Goal: Task Accomplishment & Management: Manage account settings

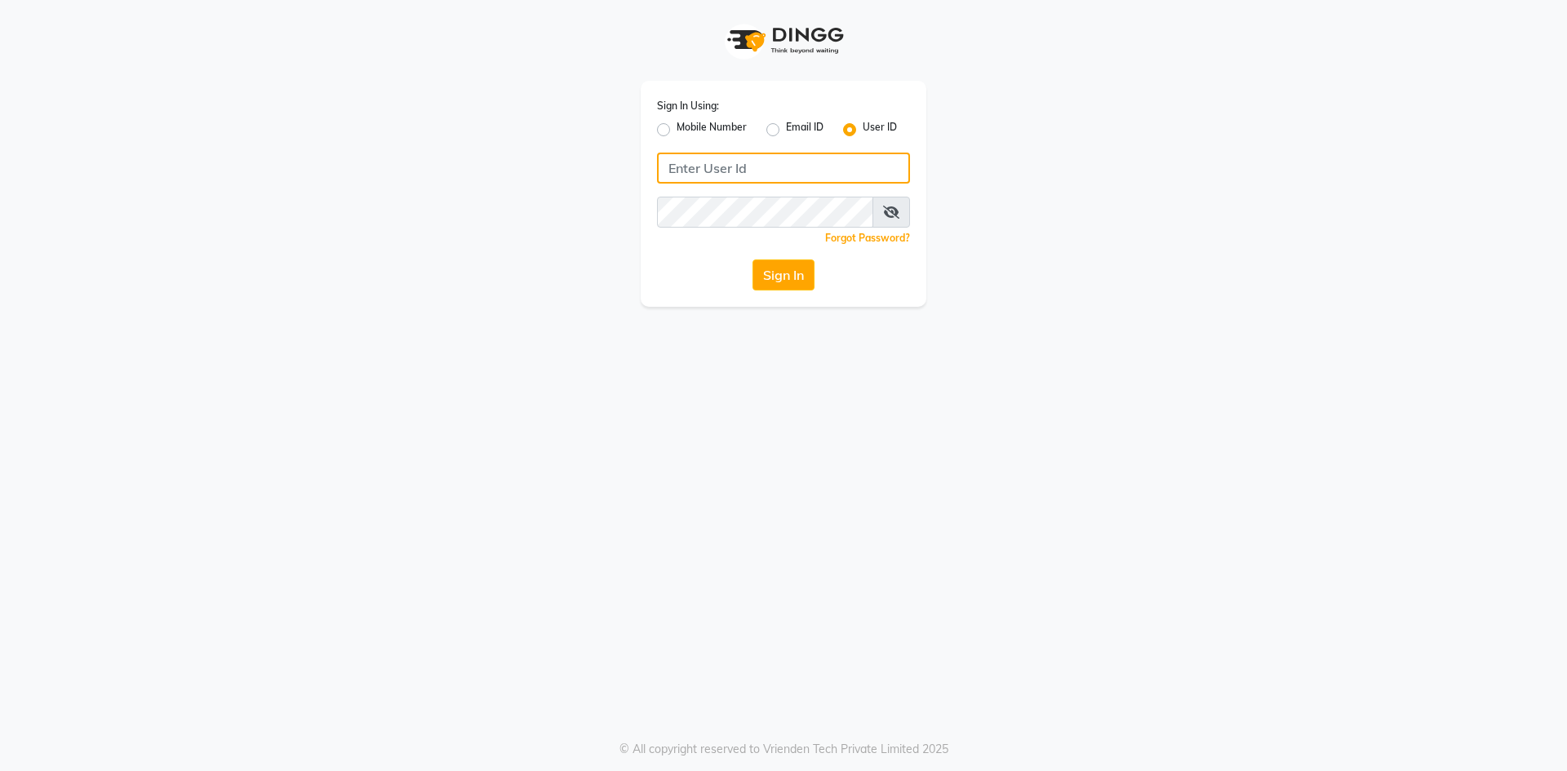
click at [782, 174] on input "Username" at bounding box center [783, 168] width 253 height 31
type input "infinitynails"
click at [752, 259] on button "Sign In" at bounding box center [783, 274] width 62 height 31
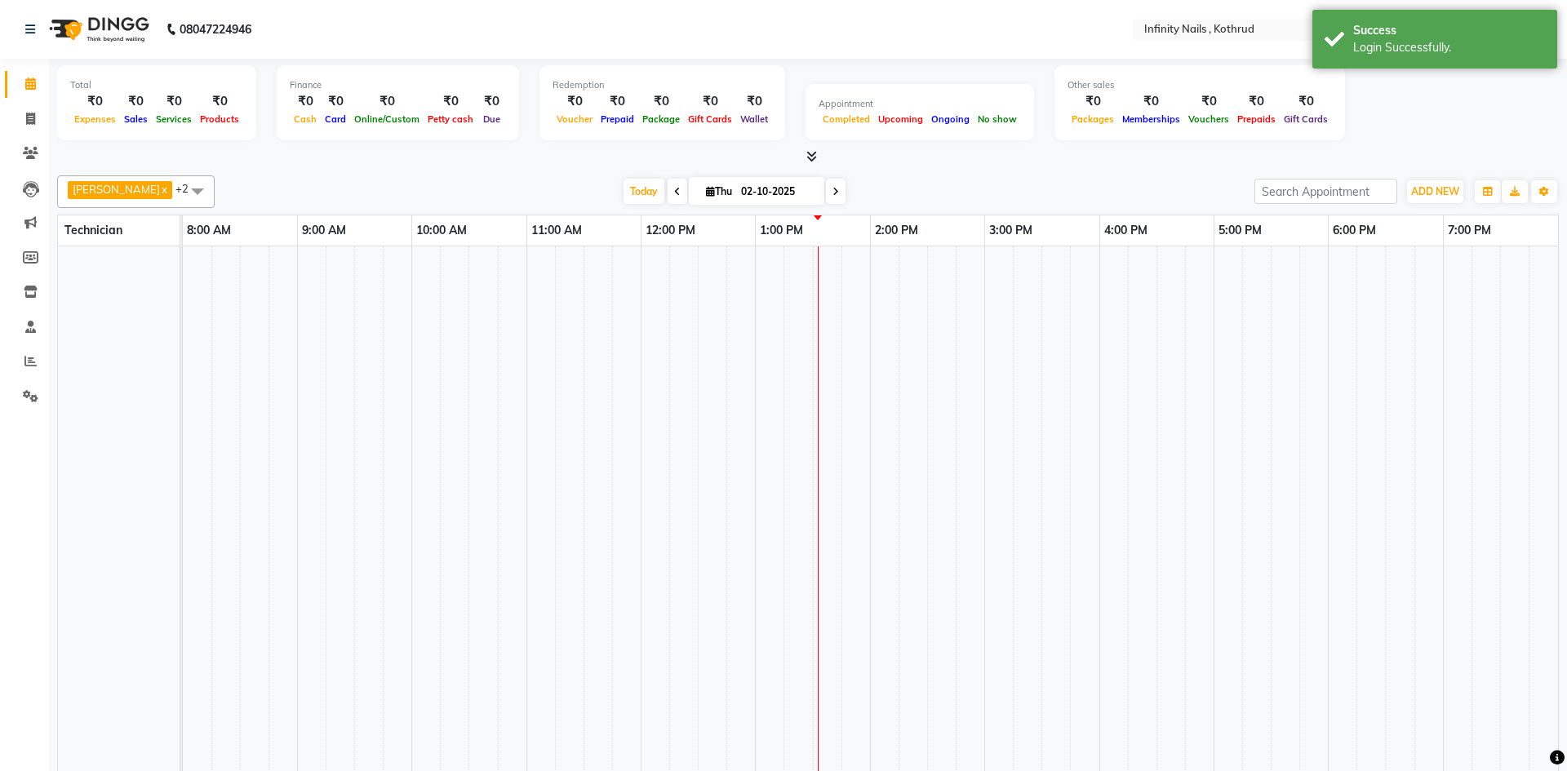
select select "en"
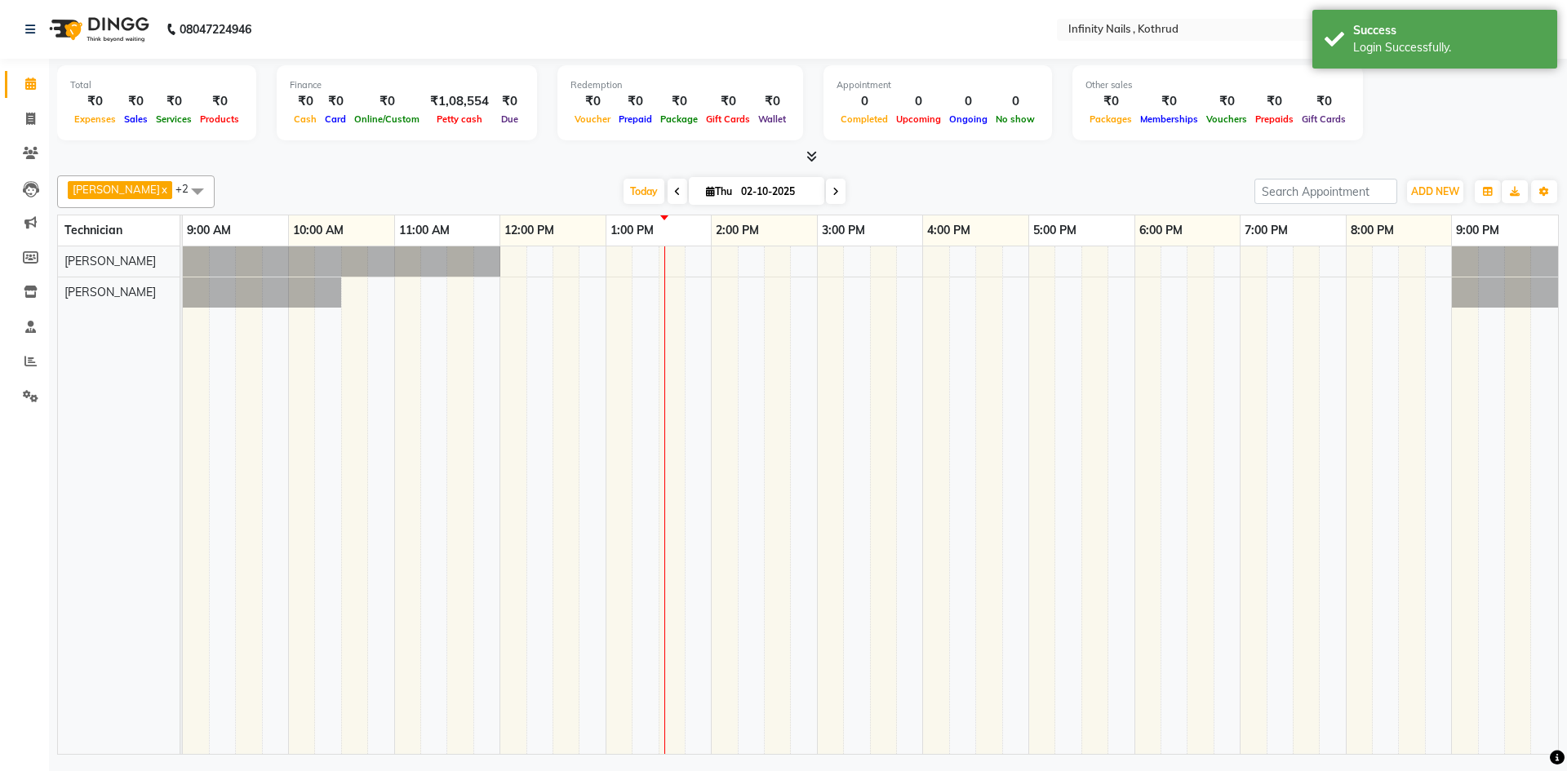
click at [623, 271] on div at bounding box center [870, 499] width 1375 height 507
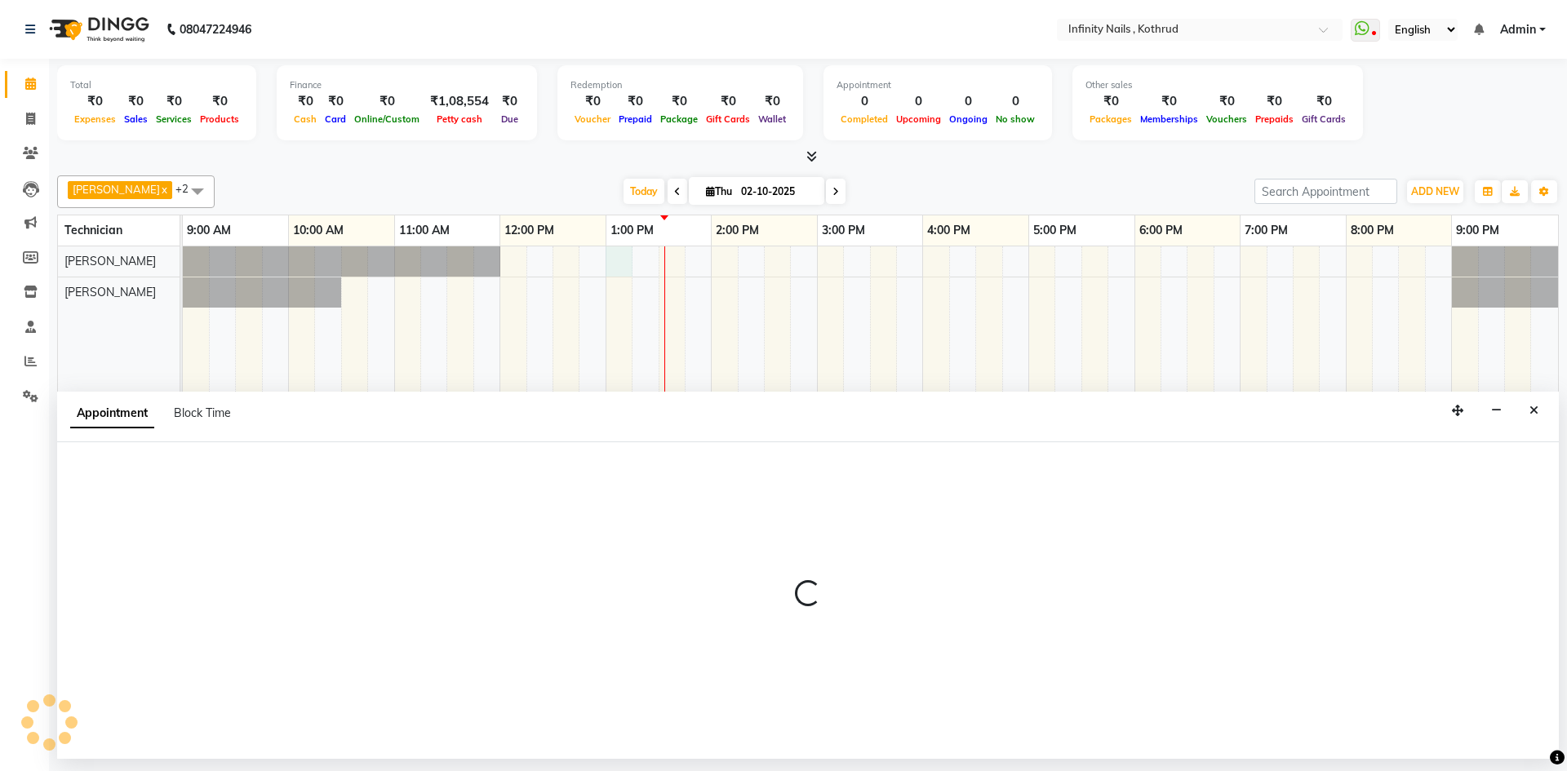
select select "51567"
select select "780"
select select "tentative"
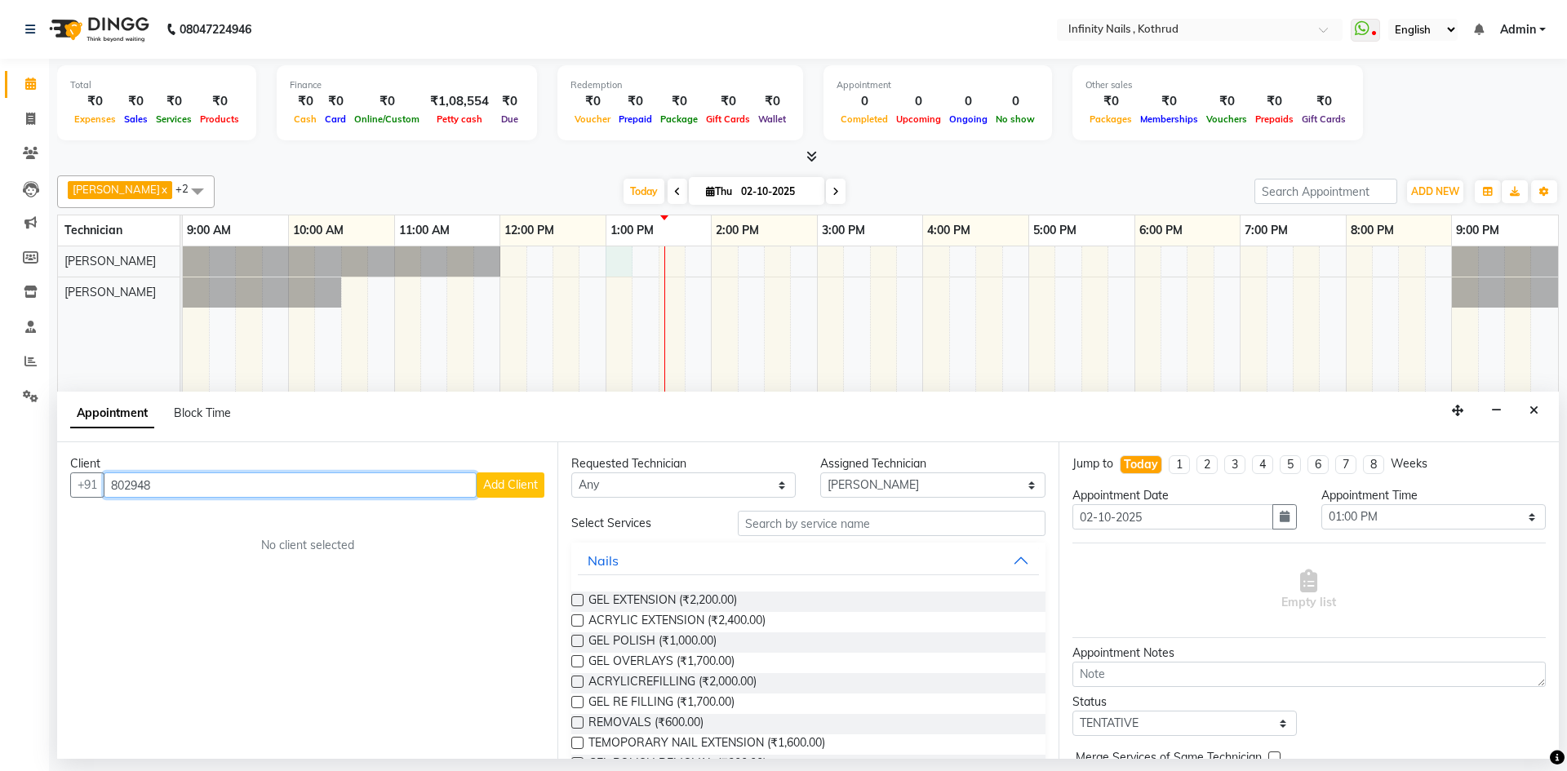
click at [321, 480] on input "802948" at bounding box center [290, 484] width 373 height 25
type input "8"
type input "8767802948"
click at [539, 476] on button "Add Client" at bounding box center [510, 484] width 68 height 25
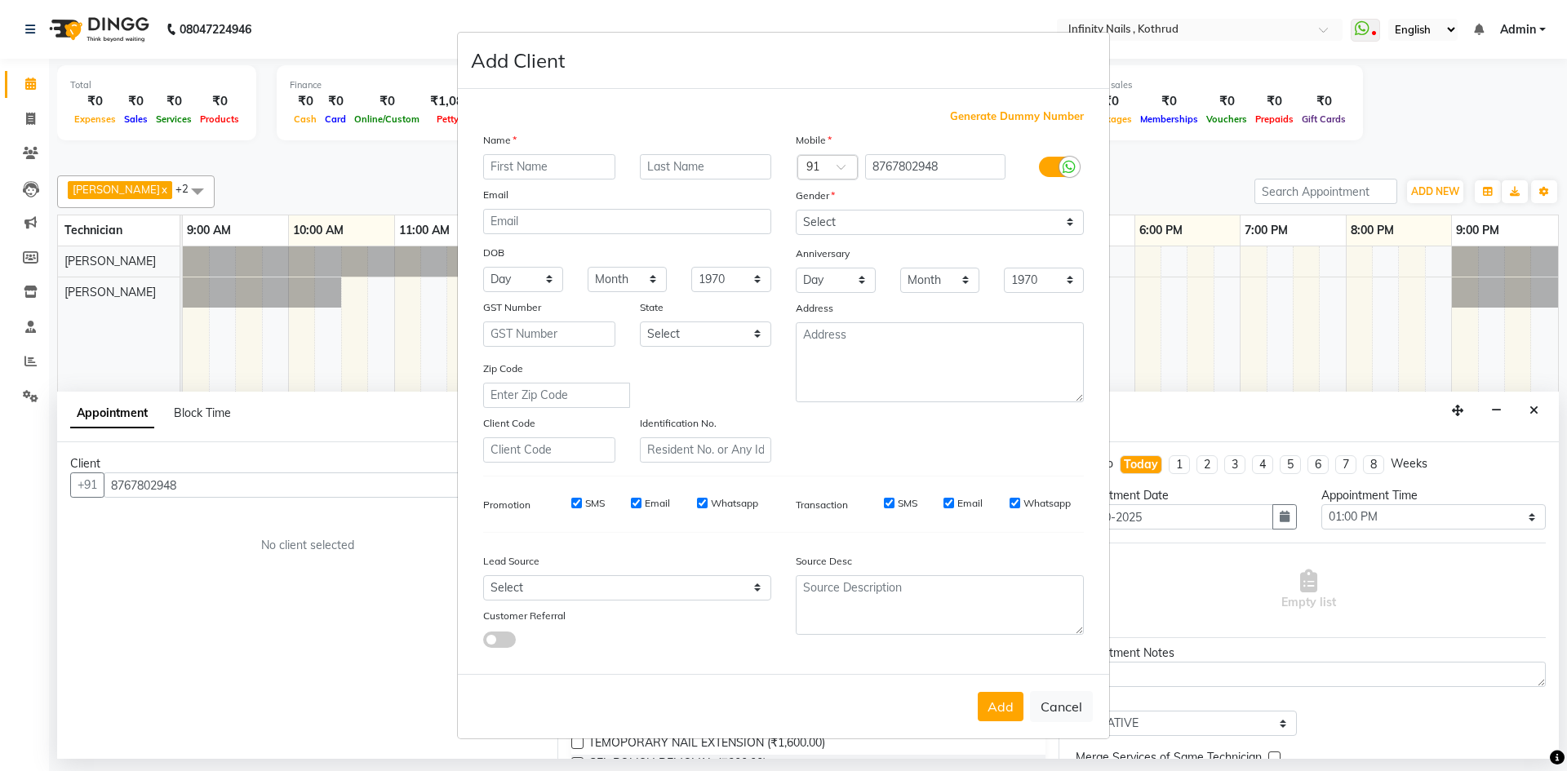
click at [530, 169] on input "text" at bounding box center [549, 166] width 132 height 25
type input "Raahi"
click at [848, 220] on select "Select [DEMOGRAPHIC_DATA] [DEMOGRAPHIC_DATA] Other Prefer Not To Say" at bounding box center [939, 222] width 288 height 25
select select "[DEMOGRAPHIC_DATA]"
click at [795, 210] on select "Select [DEMOGRAPHIC_DATA] [DEMOGRAPHIC_DATA] Other Prefer Not To Say" at bounding box center [939, 222] width 288 height 25
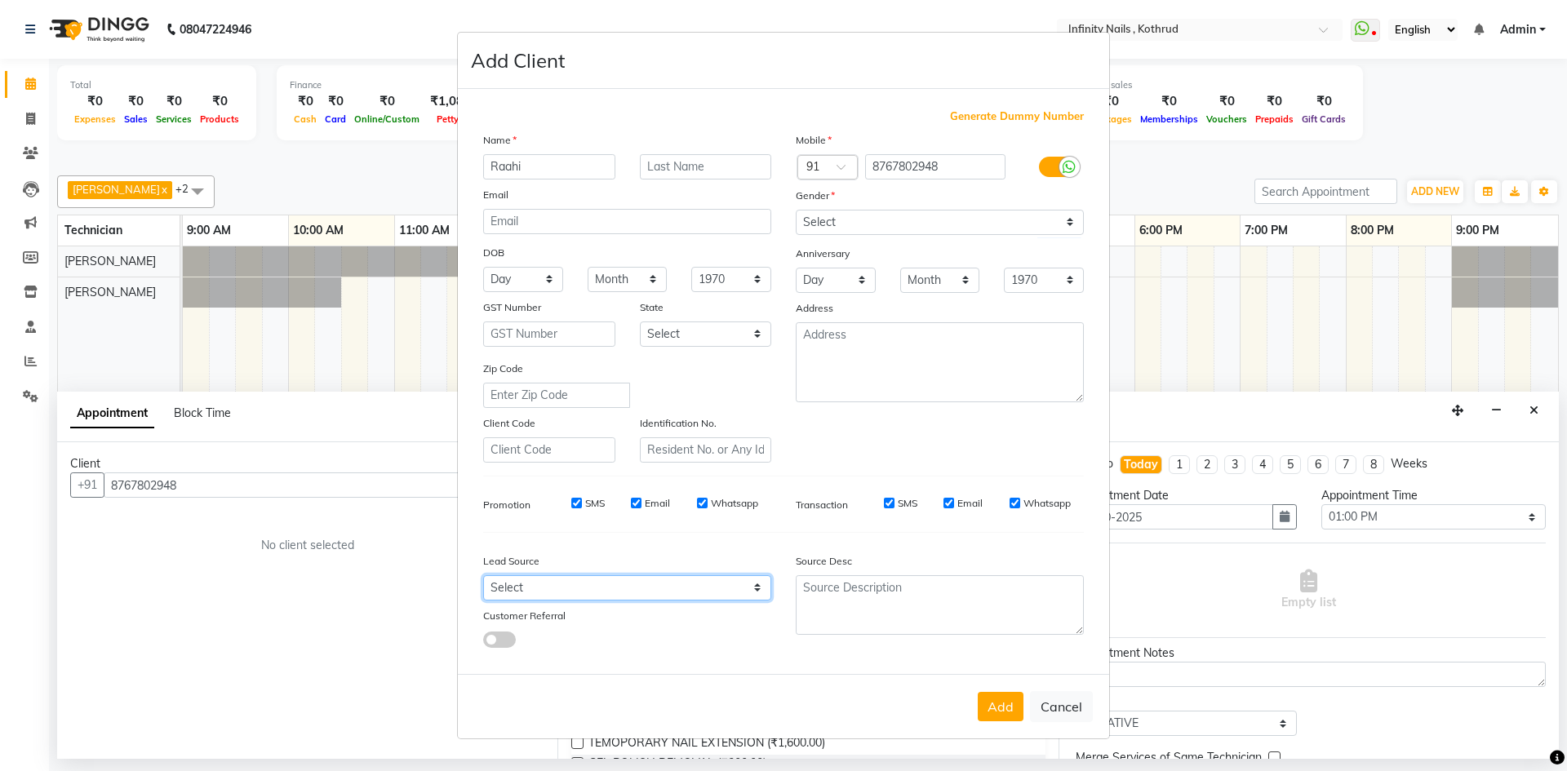
click at [558, 593] on select "Select Walk-in Referral Internet Friend Word of Mouth Advertisement Facebook Ju…" at bounding box center [627, 587] width 288 height 25
select select "46982"
click at [483, 575] on select "Select Walk-in Referral Internet Friend Word of Mouth Advertisement Facebook Ju…" at bounding box center [627, 587] width 288 height 25
click at [983, 696] on button "Add" at bounding box center [1000, 706] width 46 height 29
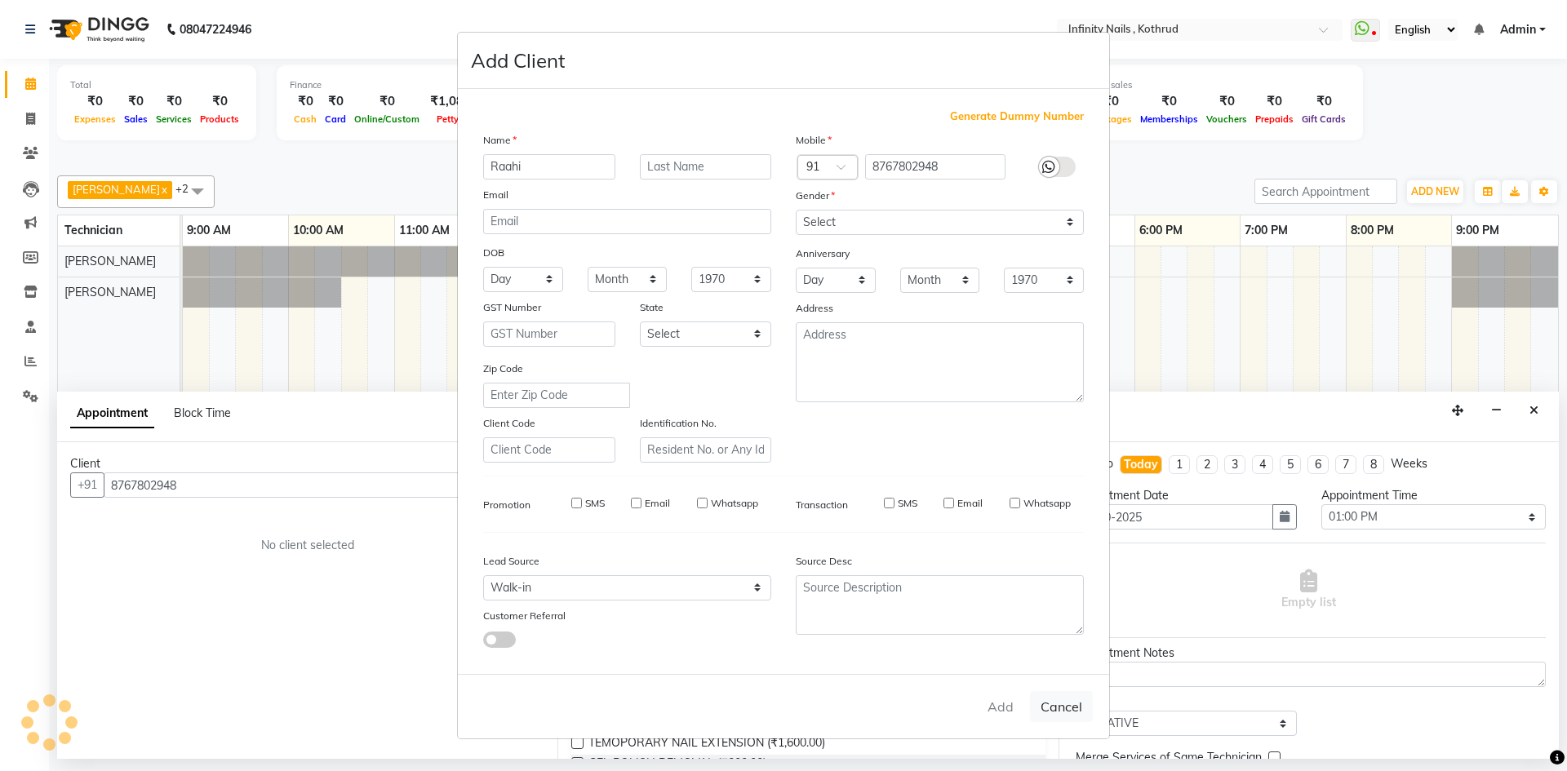
select select
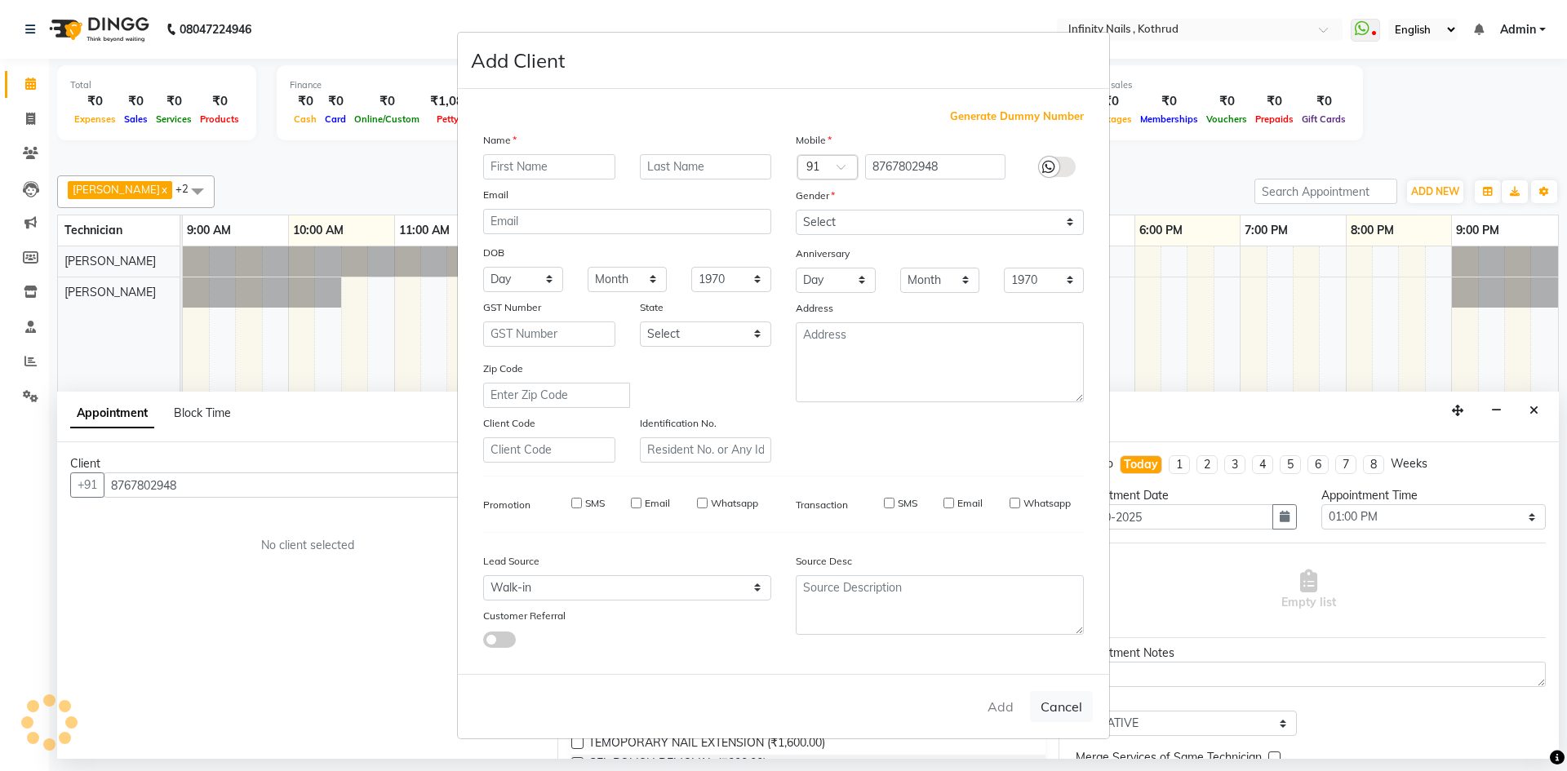
select select
checkbox input "false"
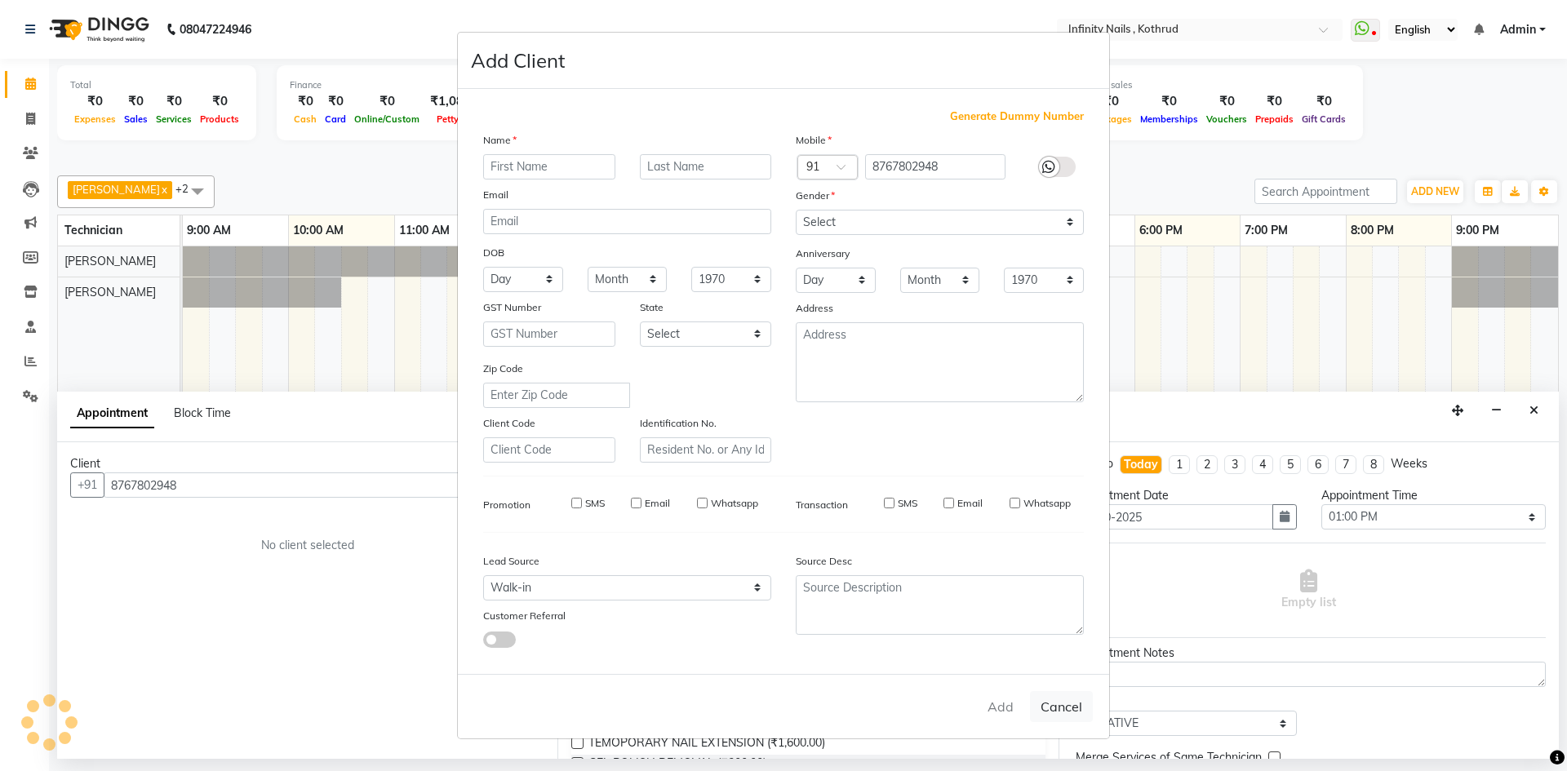
checkbox input "false"
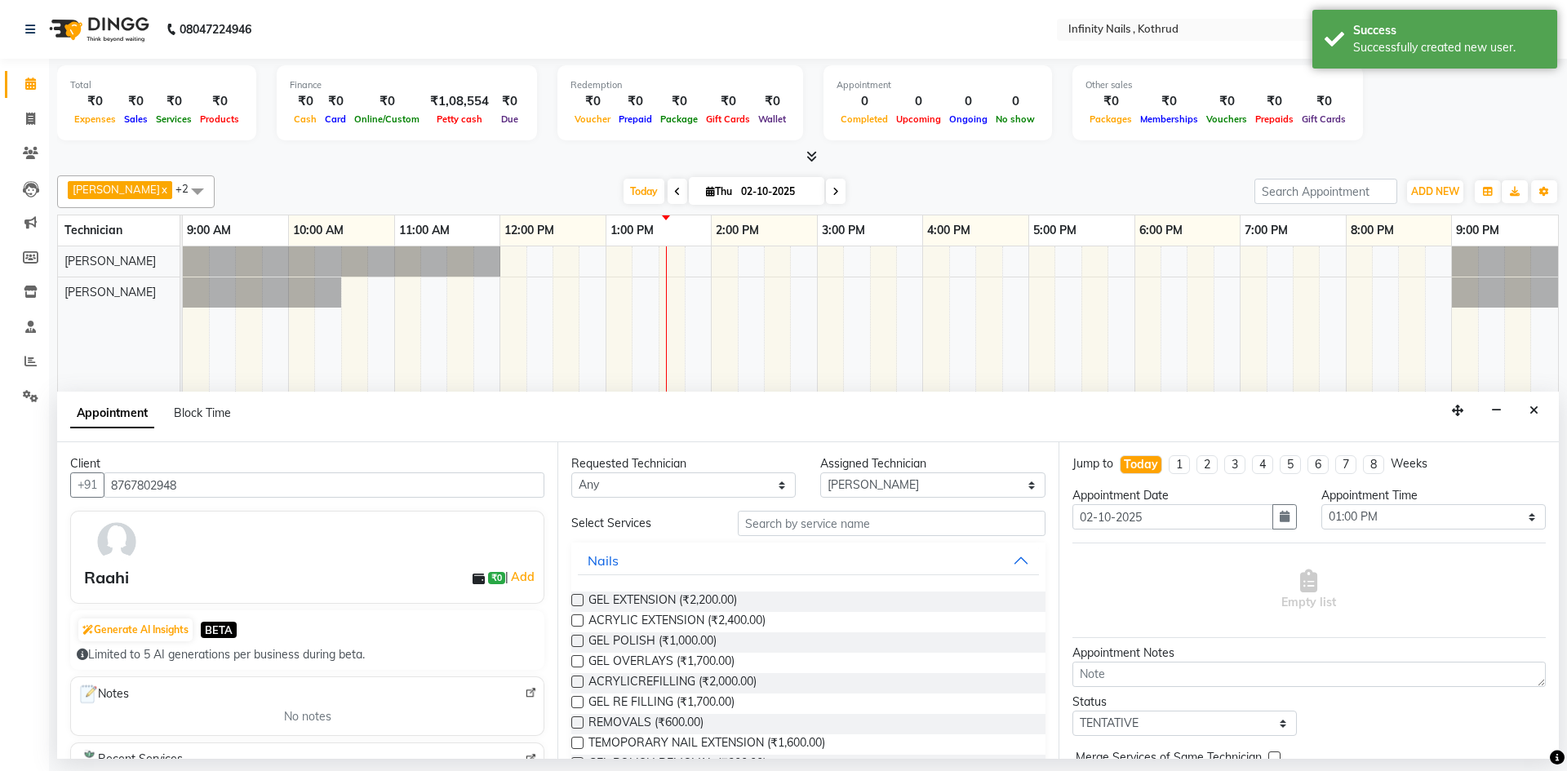
click at [579, 604] on label at bounding box center [577, 600] width 12 height 12
click at [579, 604] on input "checkbox" at bounding box center [576, 601] width 11 height 11
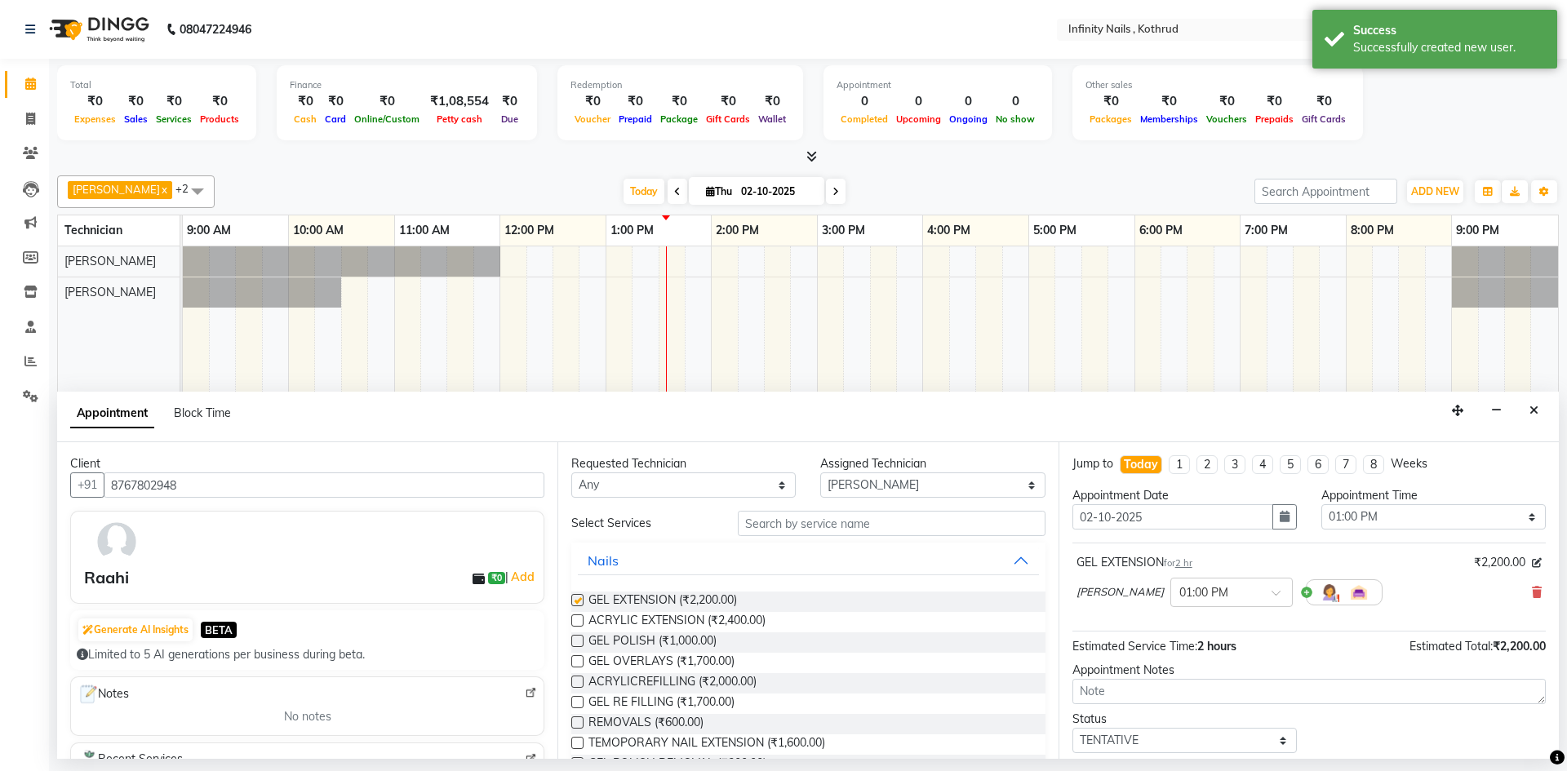
checkbox input "false"
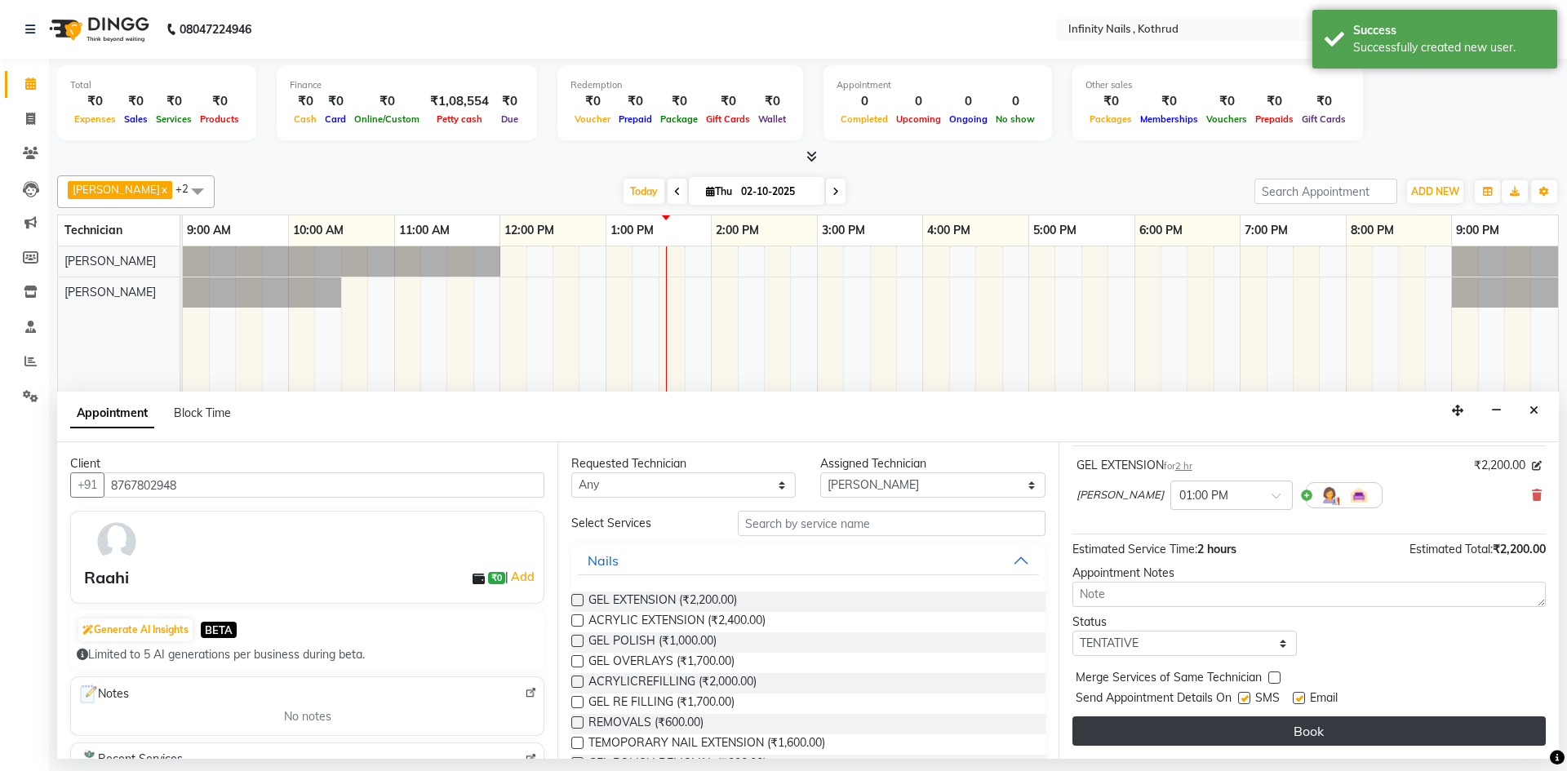
click at [1243, 738] on button "Book" at bounding box center [1308, 730] width 473 height 29
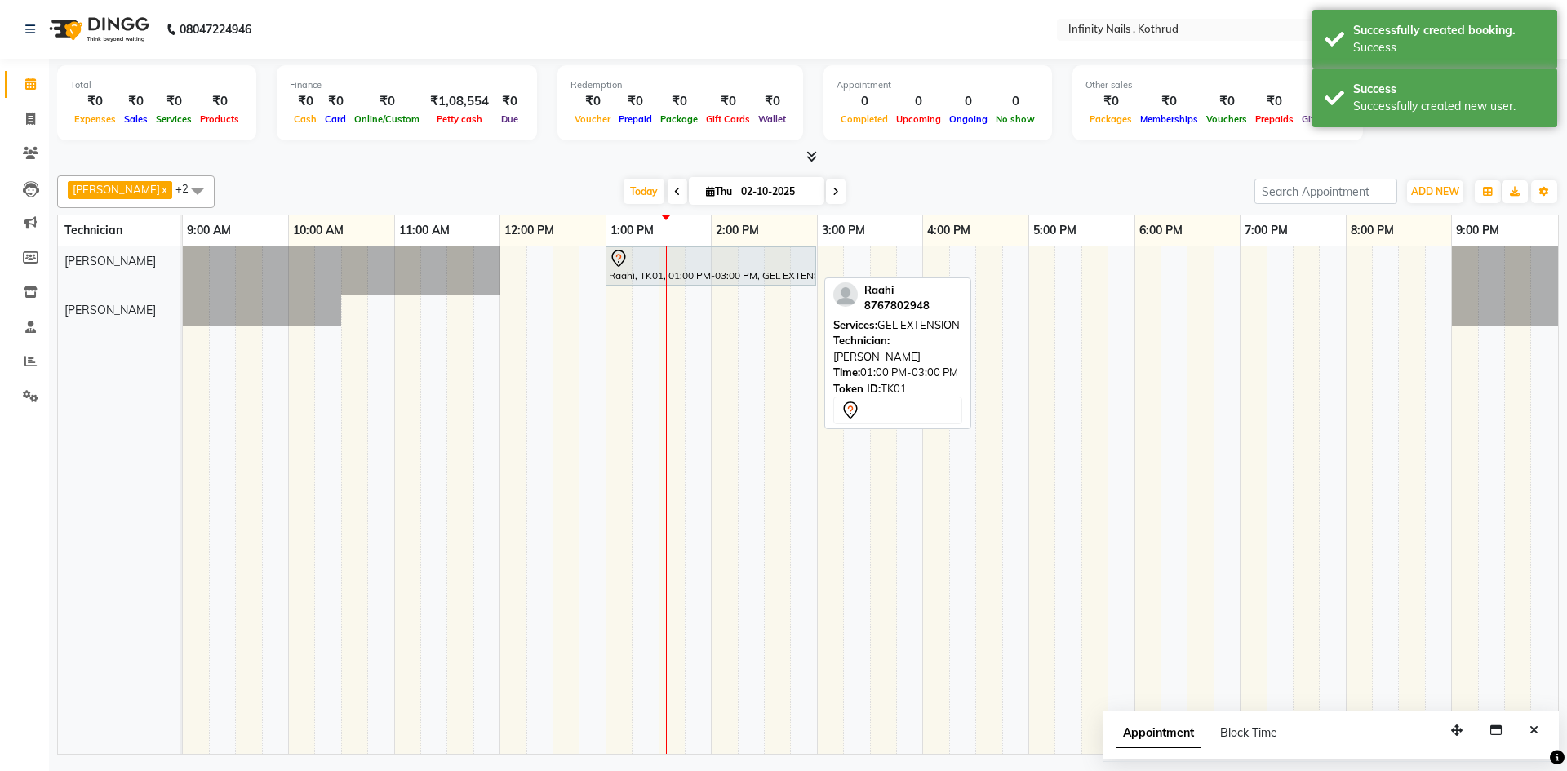
click at [625, 270] on div "Raahi, TK01, 01:00 PM-03:00 PM, GEL EXTENSION" at bounding box center [710, 266] width 207 height 34
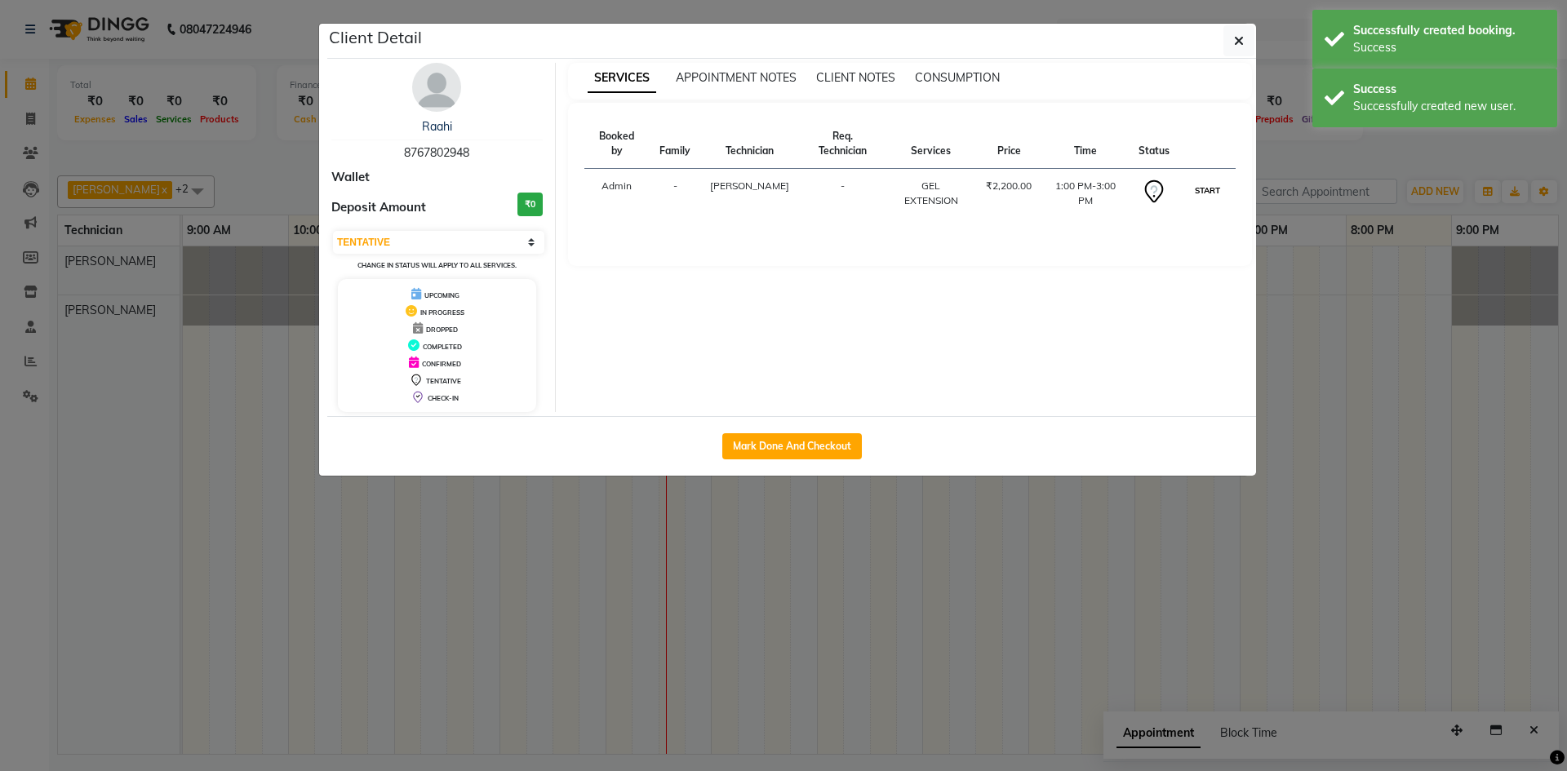
click at [1207, 180] on button "START" at bounding box center [1206, 190] width 33 height 20
select select "1"
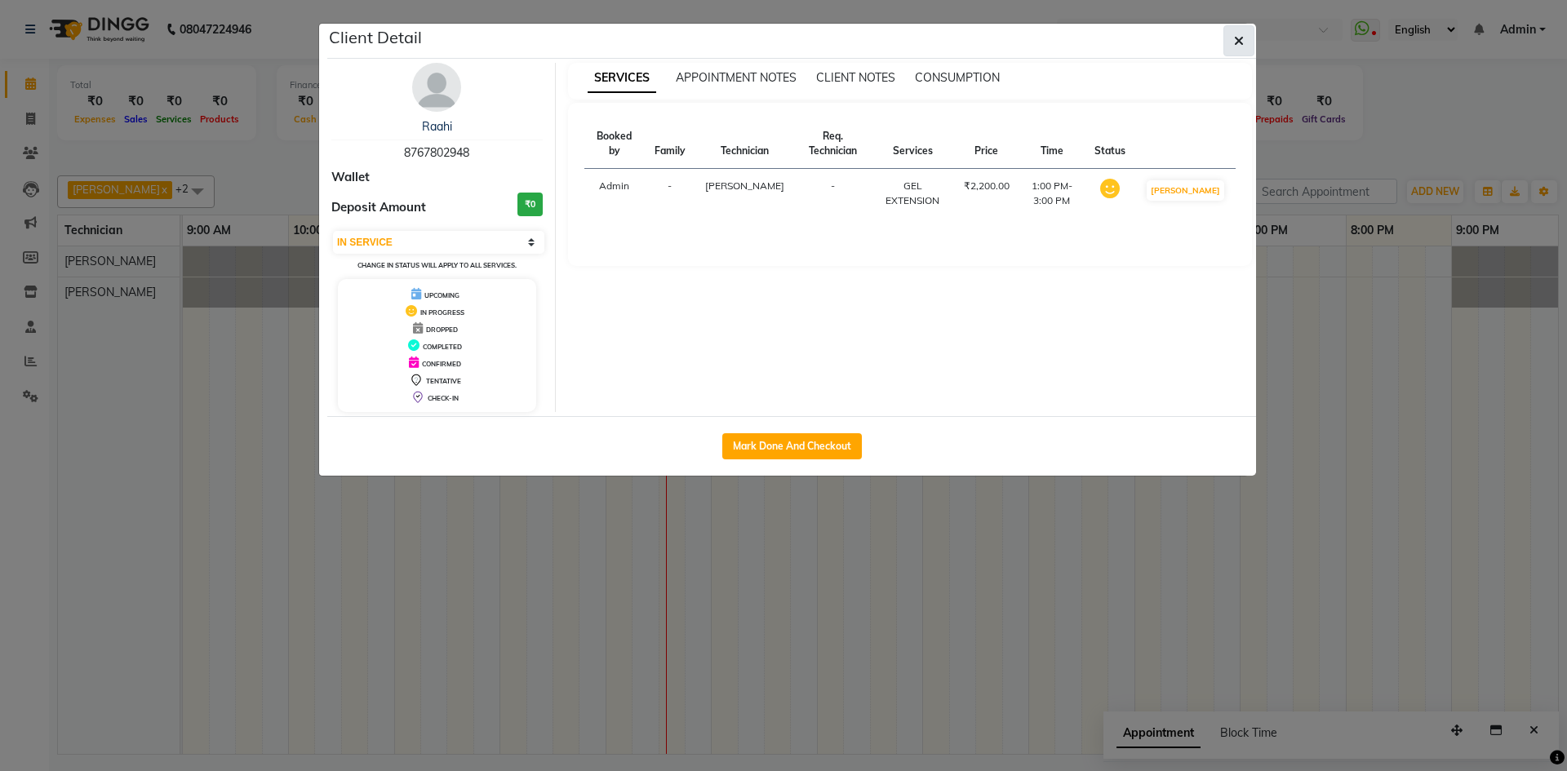
click at [1231, 40] on button "button" at bounding box center [1238, 40] width 31 height 31
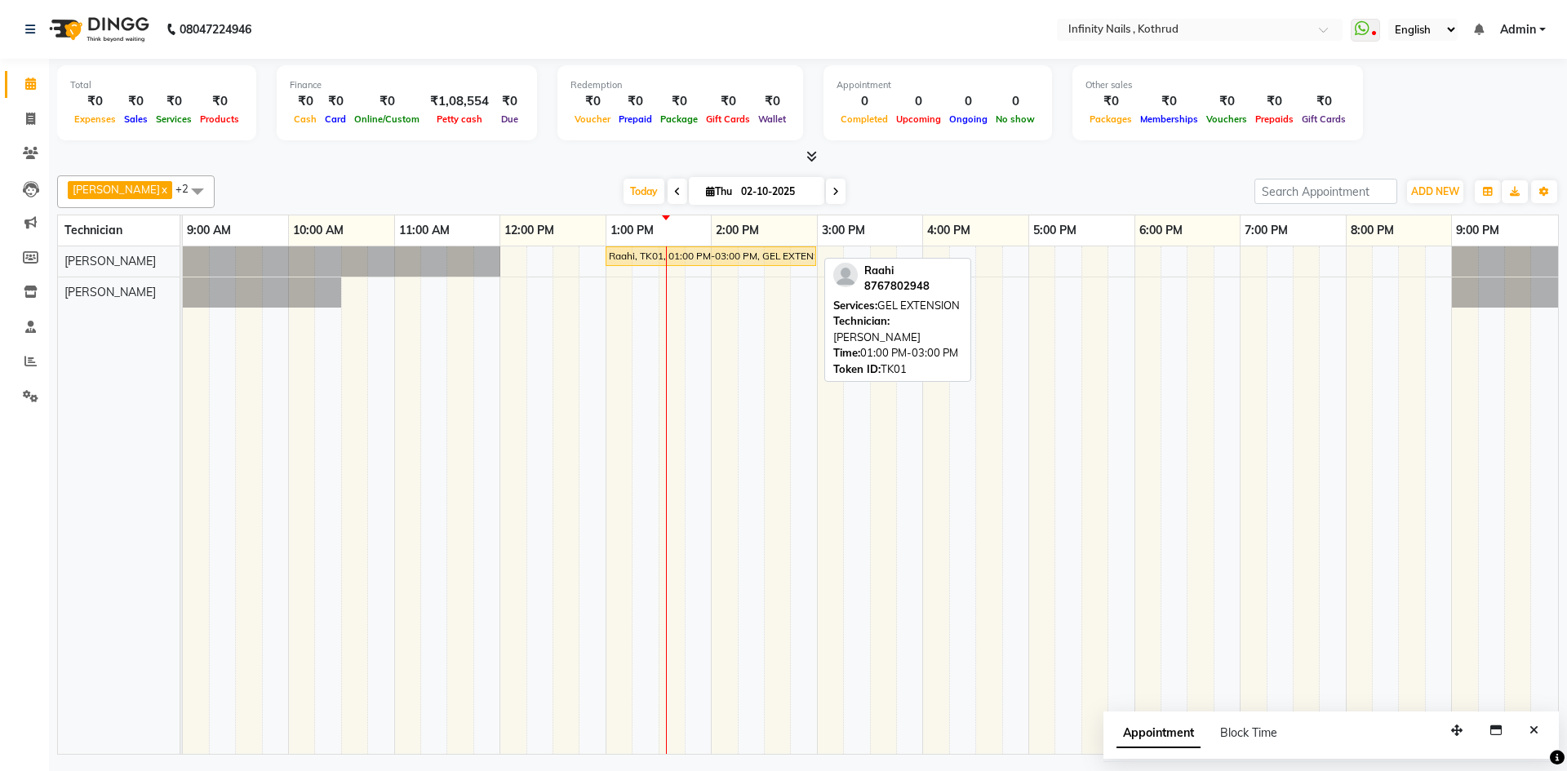
click at [649, 255] on div "Raahi, TK01, 01:00 PM-03:00 PM, GEL EXTENSION" at bounding box center [710, 256] width 207 height 15
select select "1"
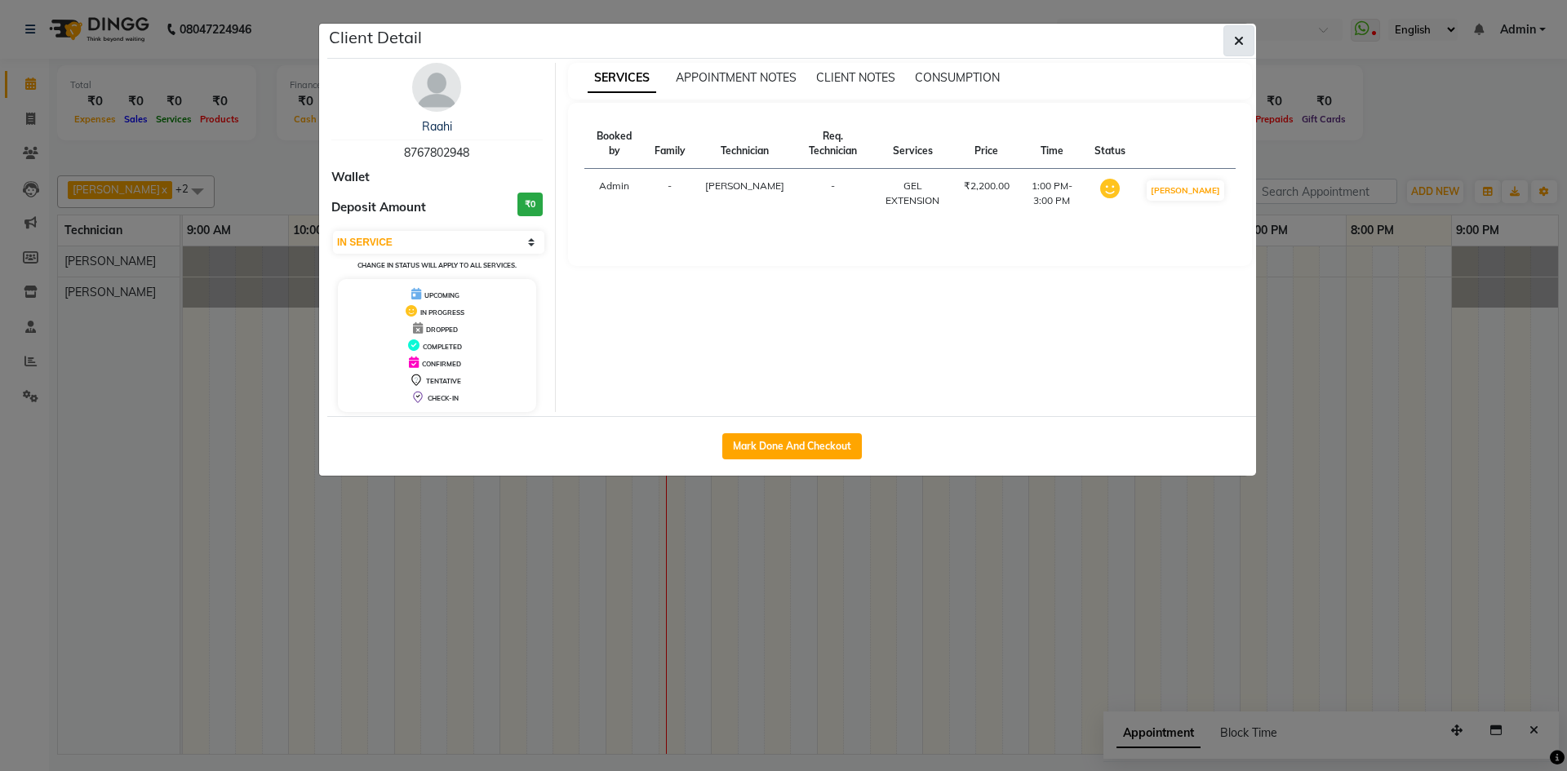
click at [1233, 45] on button "button" at bounding box center [1238, 40] width 31 height 31
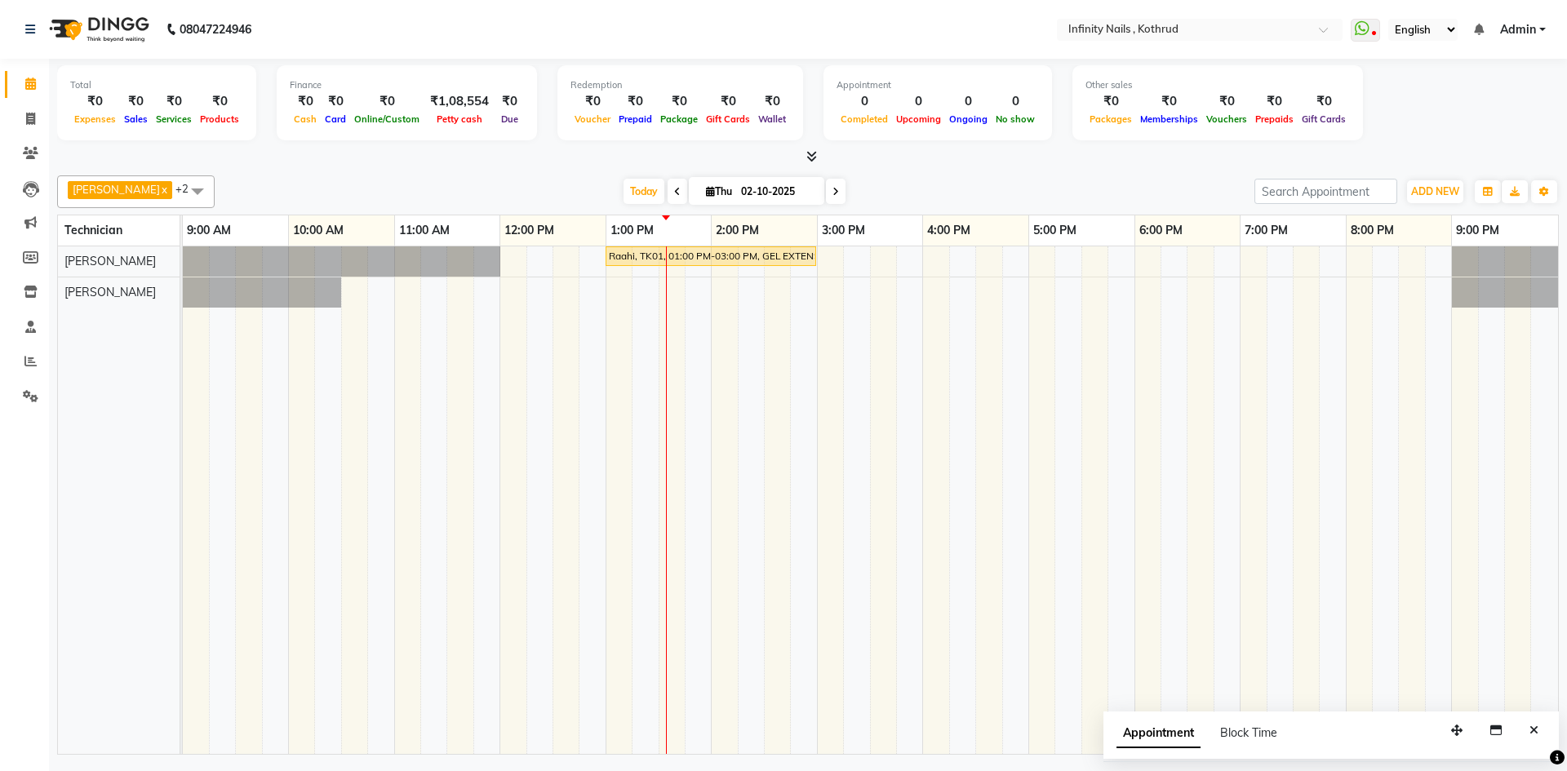
click at [801, 154] on span at bounding box center [808, 156] width 17 height 17
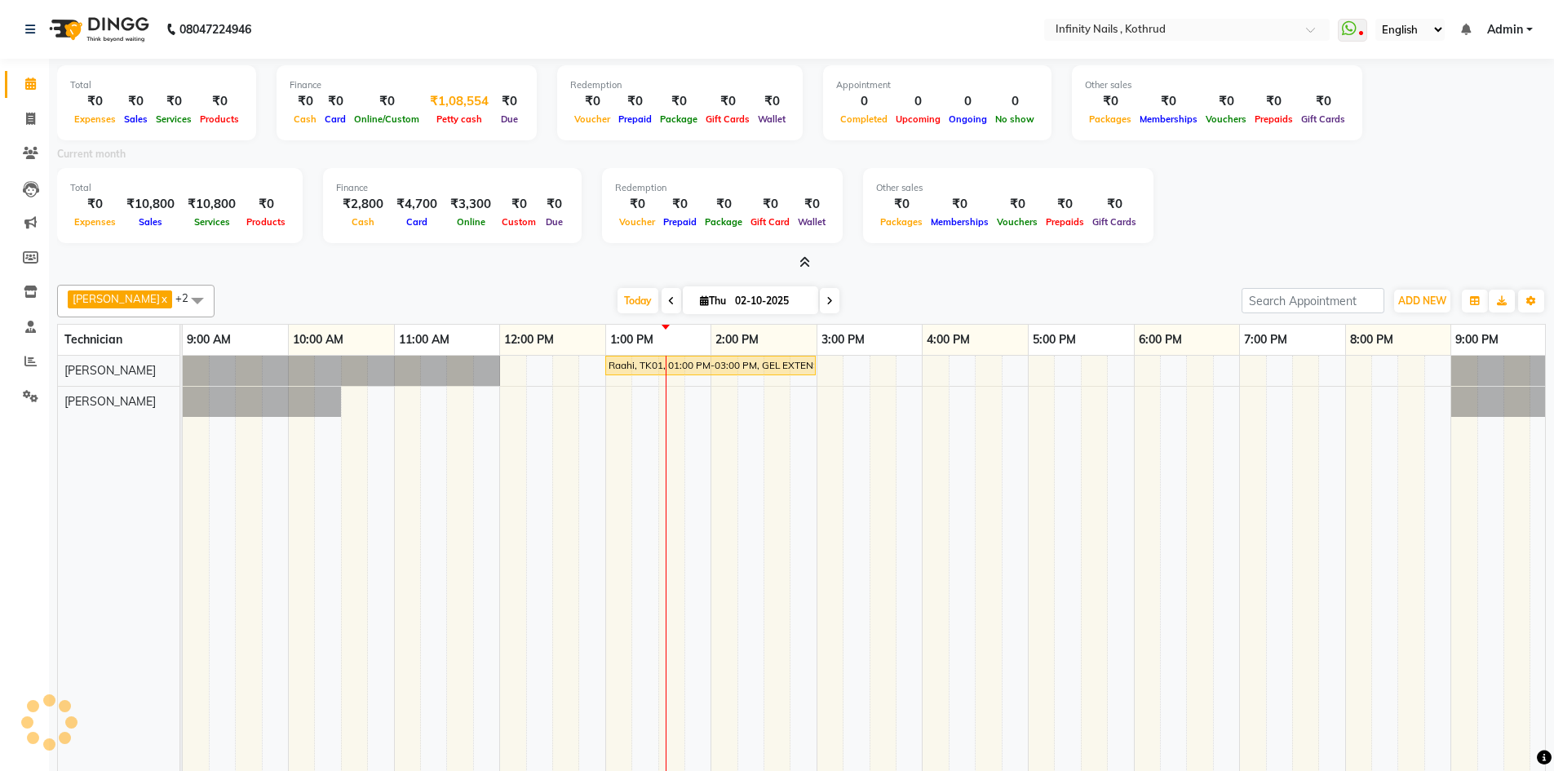
click at [466, 96] on div "₹1,08,554" at bounding box center [459, 101] width 72 height 19
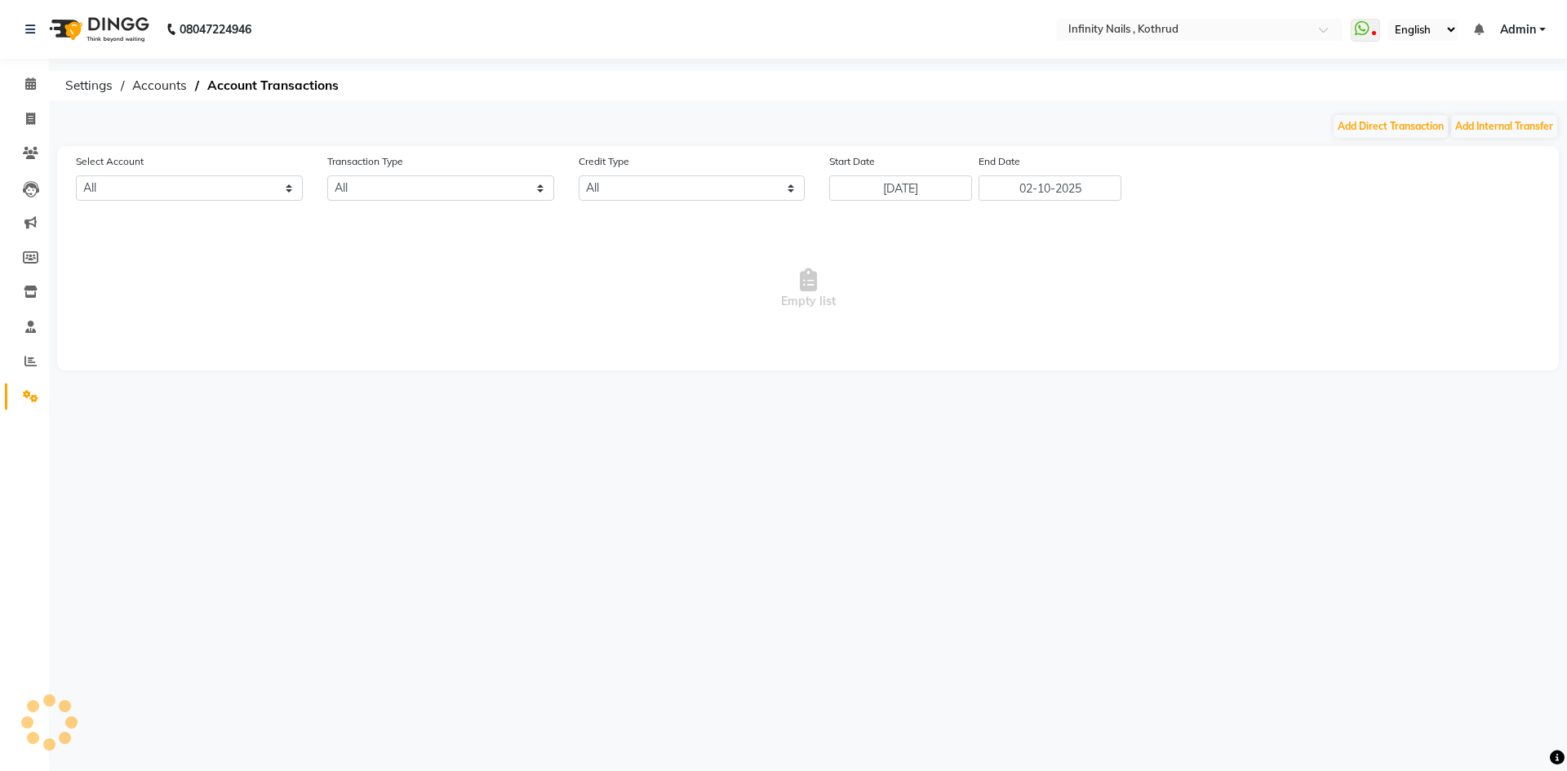
select select "5675"
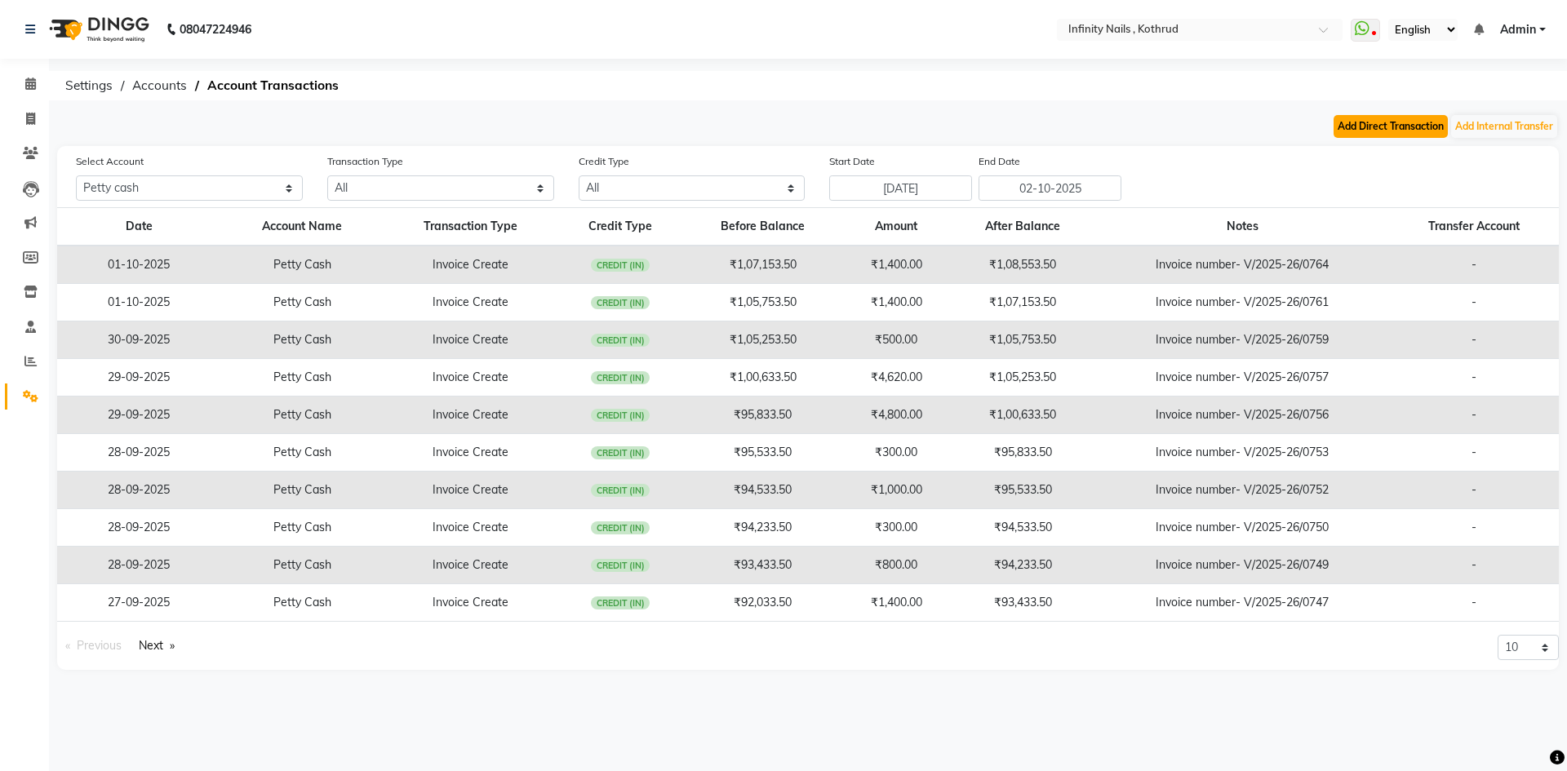
click at [1410, 132] on button "Add Direct Transaction" at bounding box center [1390, 126] width 114 height 23
select select "direct"
select select "5675"
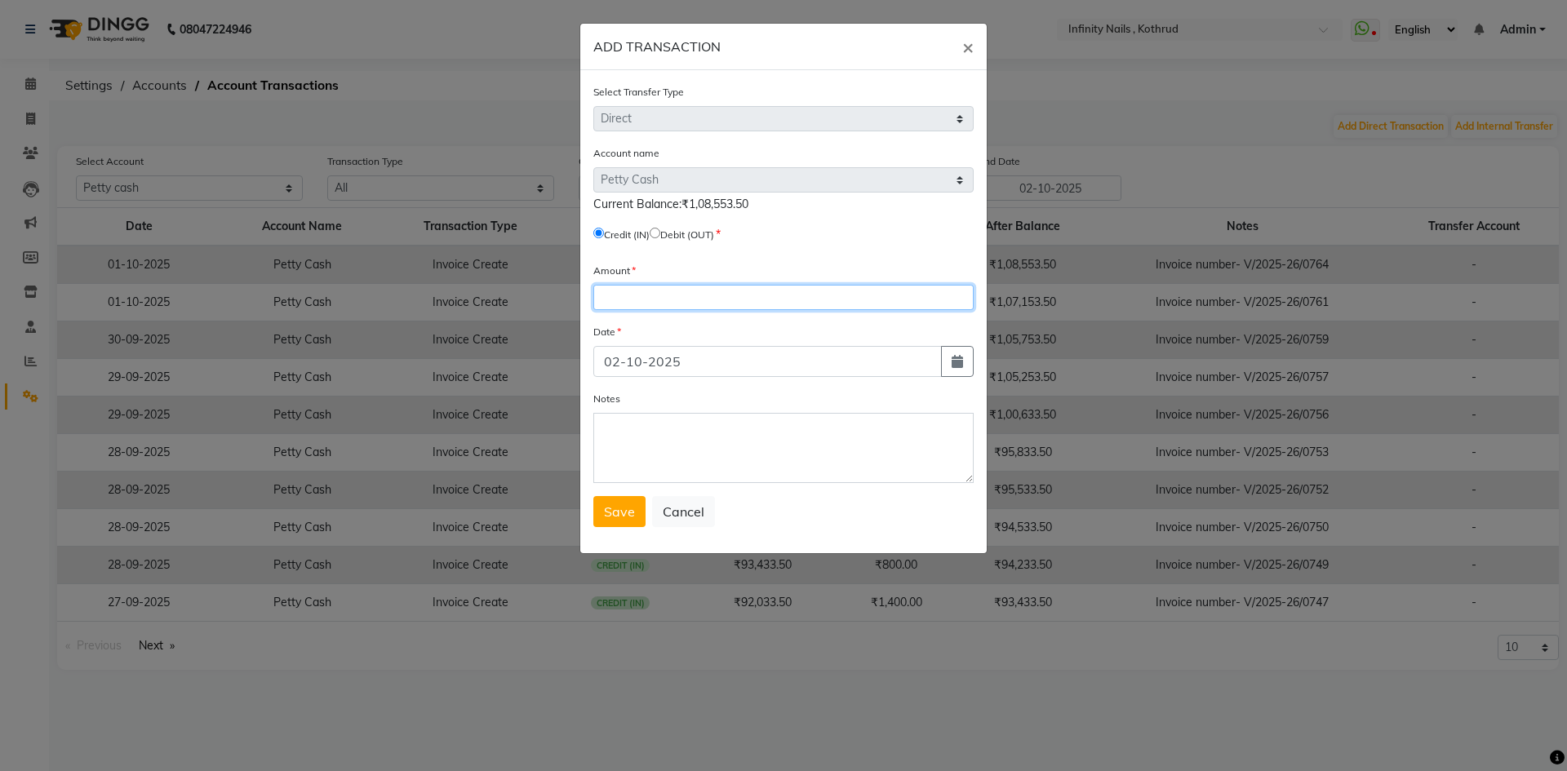
click at [645, 299] on input "number" at bounding box center [783, 297] width 380 height 25
type input "108553"
click at [684, 442] on textarea "Notes" at bounding box center [783, 448] width 380 height 70
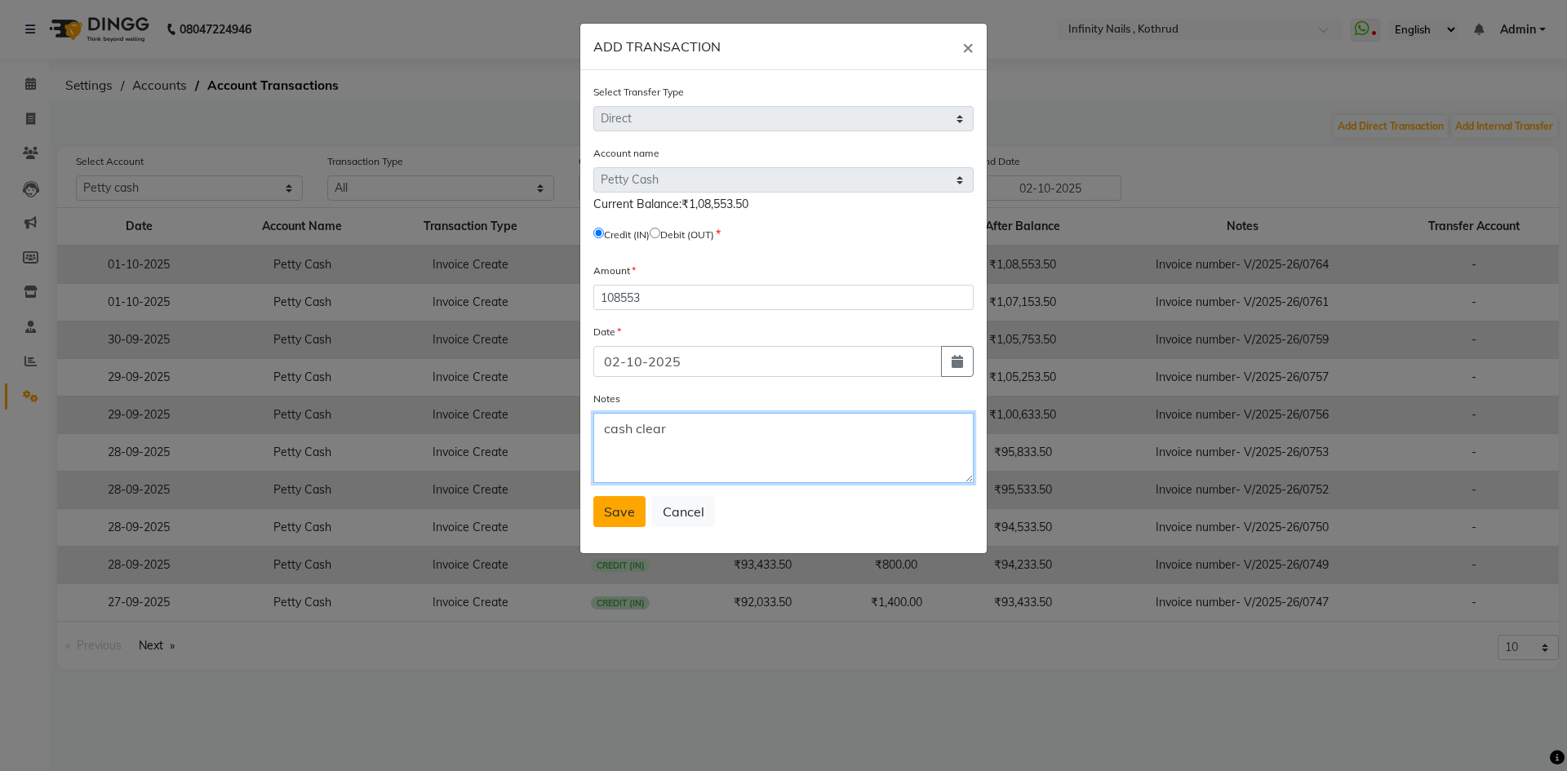
type textarea "cash clear"
click at [629, 508] on span "Save" at bounding box center [619, 511] width 31 height 16
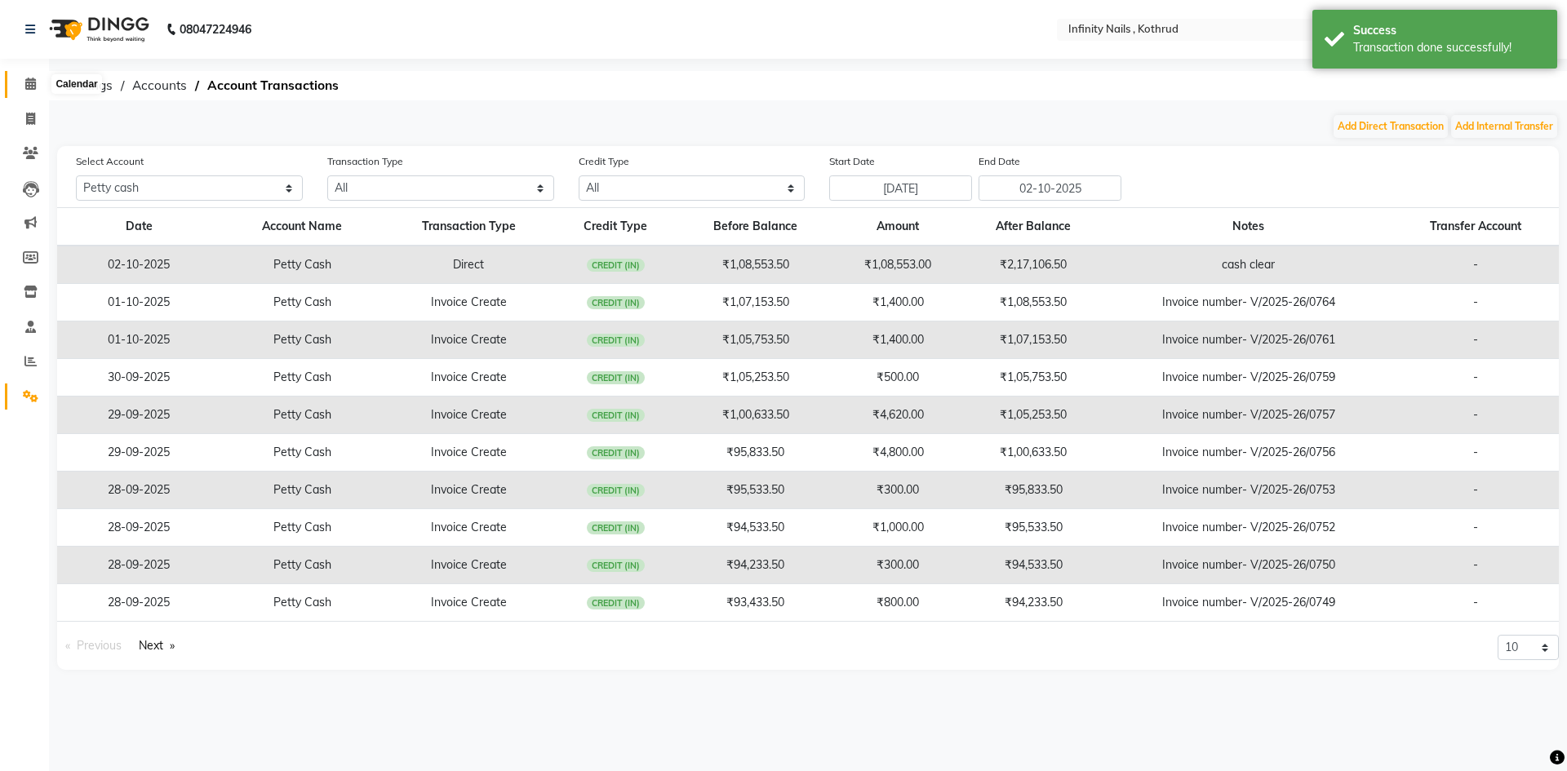
click at [30, 77] on span at bounding box center [30, 84] width 29 height 19
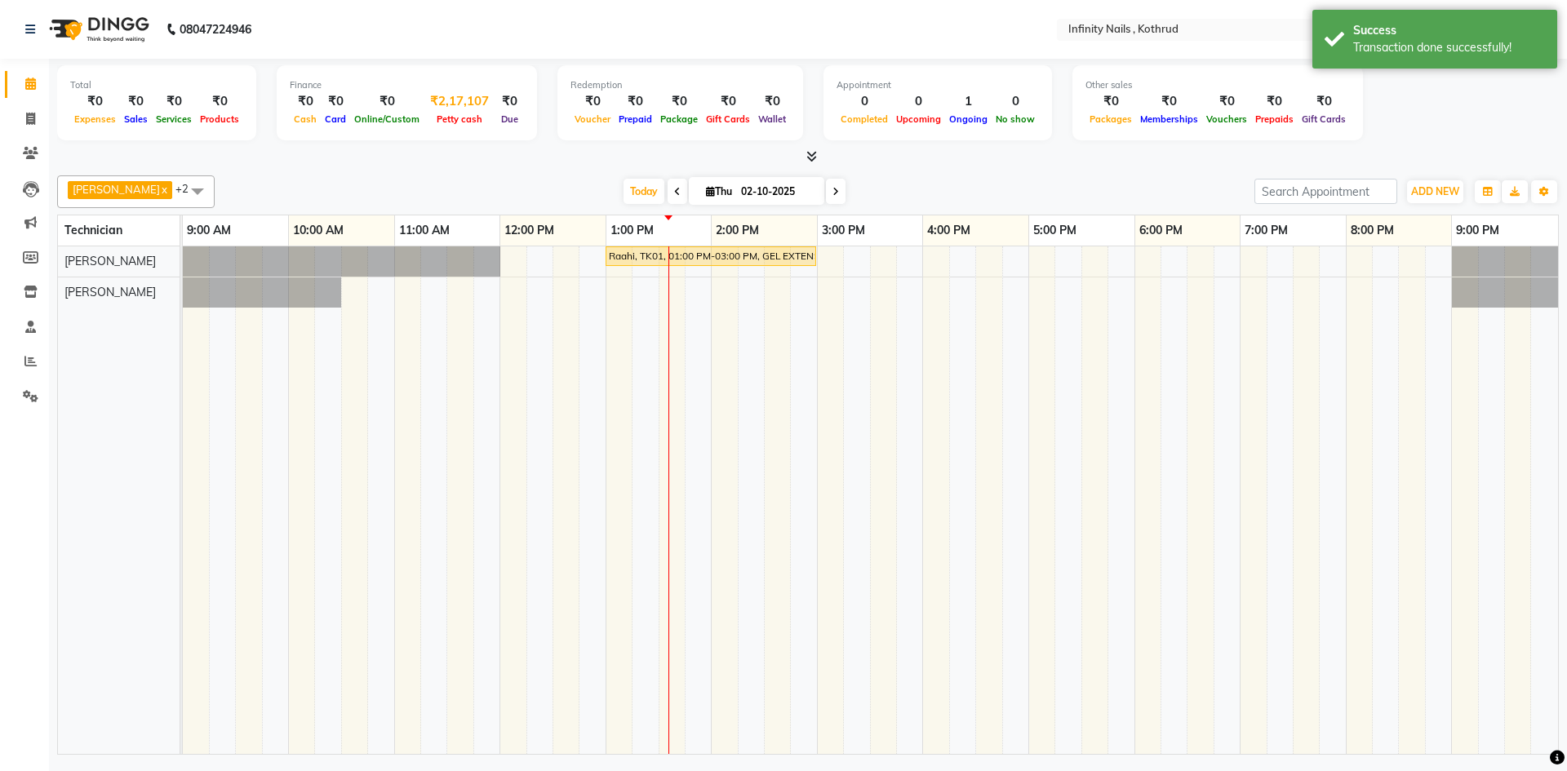
click at [450, 99] on div "₹2,17,107" at bounding box center [459, 101] width 72 height 19
select select "5675"
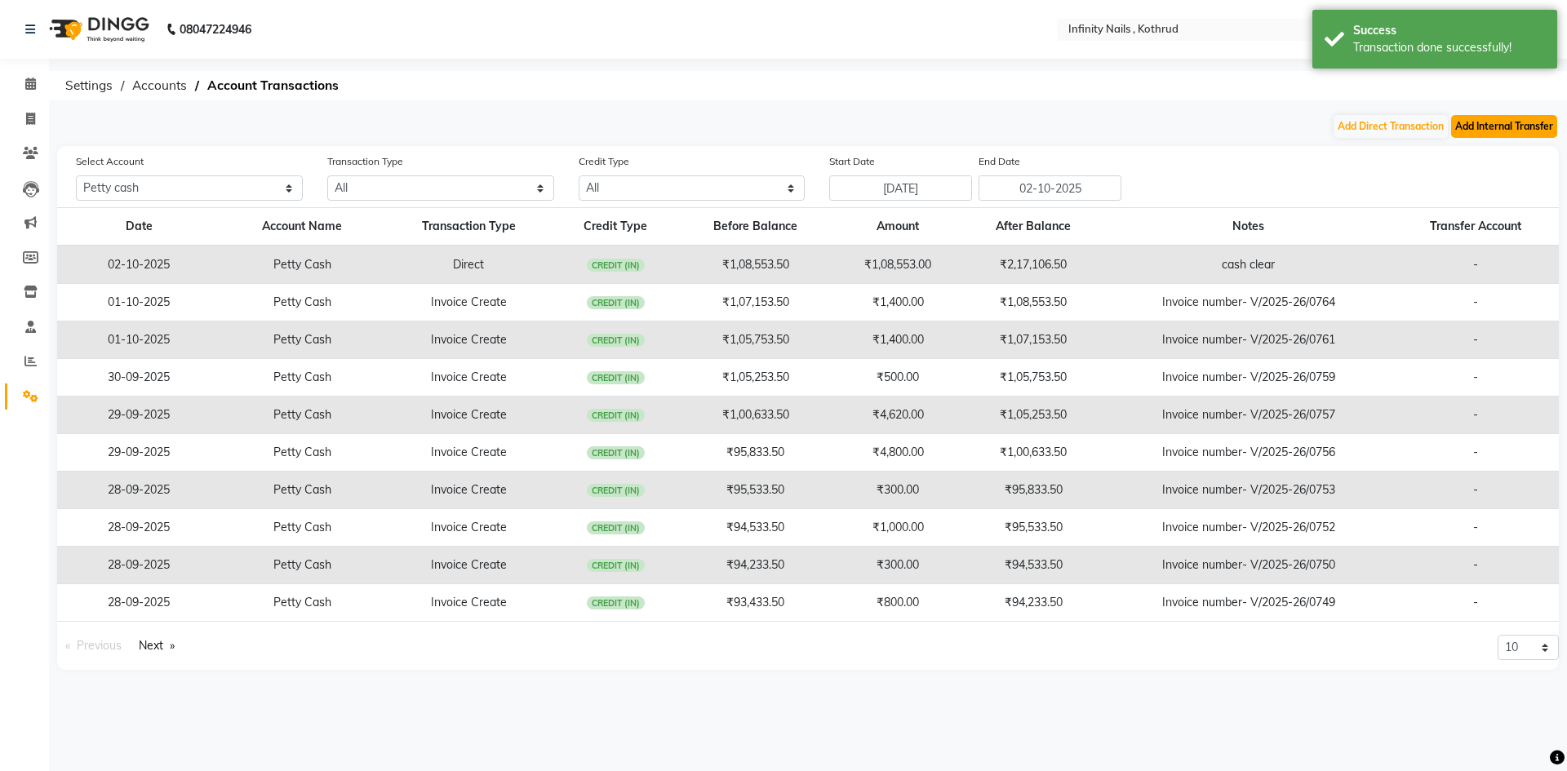
click at [1499, 126] on button "Add Internal Transfer" at bounding box center [1504, 126] width 106 height 23
select select "internal transfer"
select select "5675"
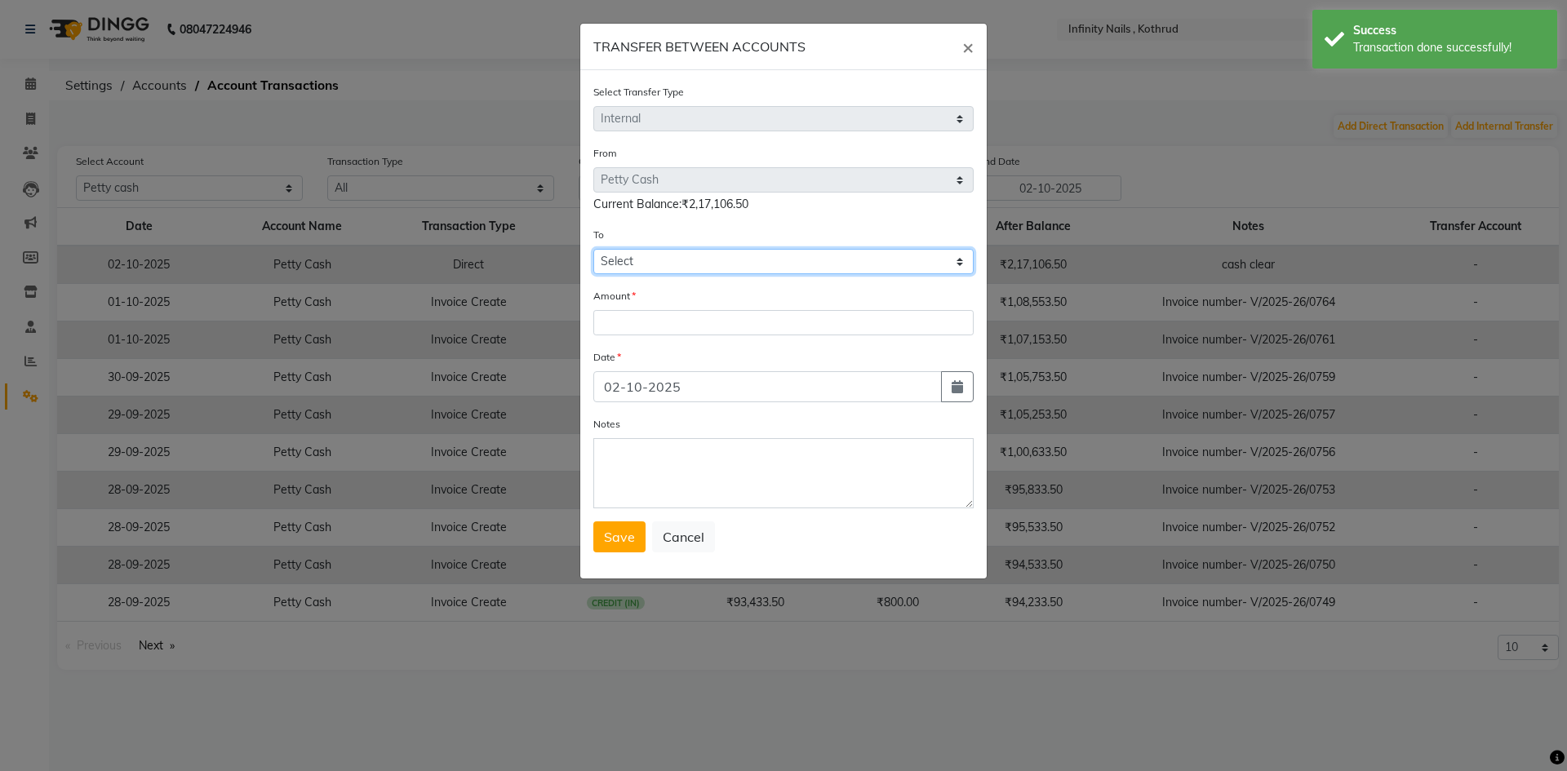
click at [678, 257] on select "Select [PERSON_NAME] Cash Default Account" at bounding box center [783, 261] width 380 height 25
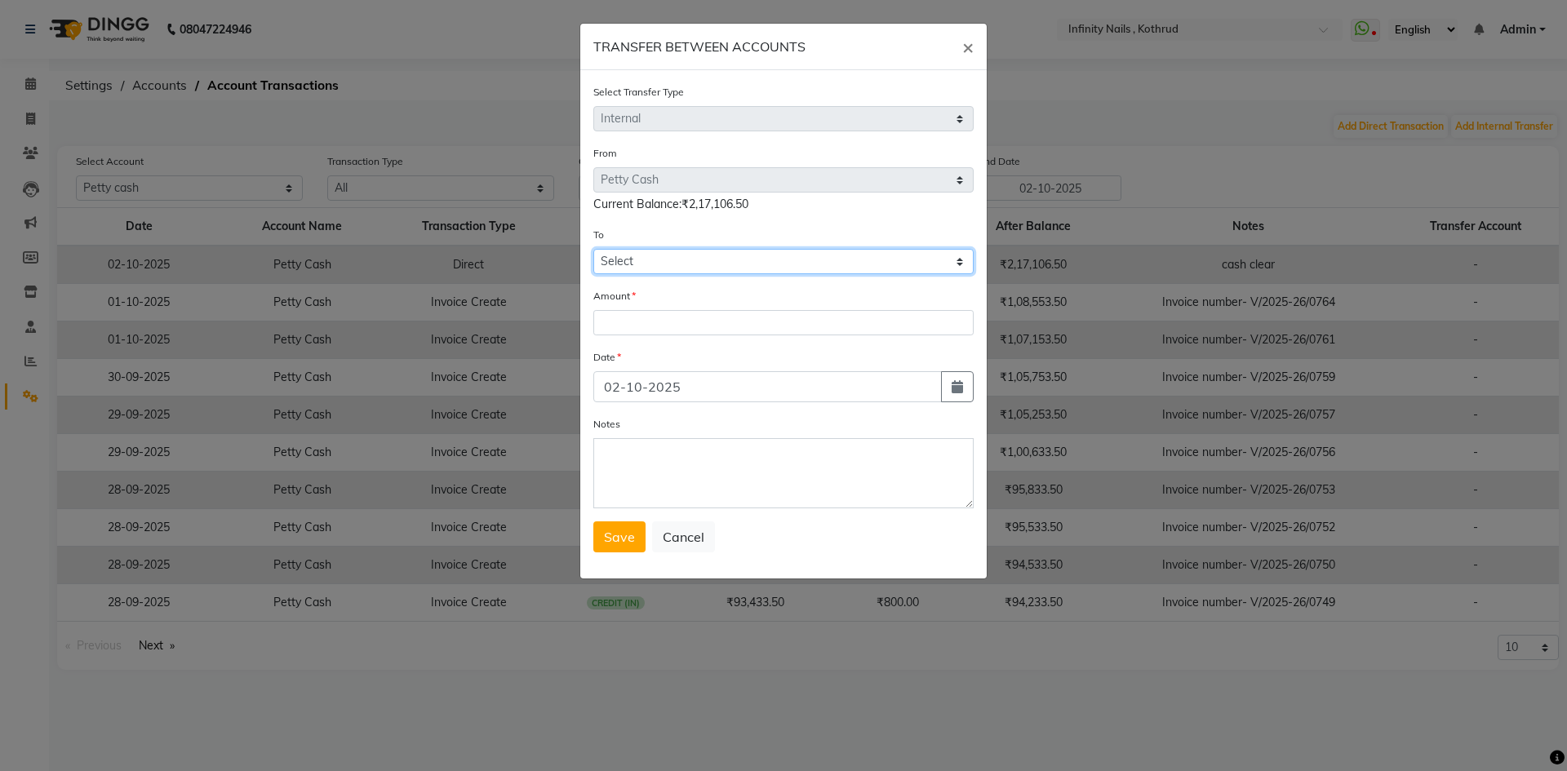
select select "5675"
click at [593, 249] on select "Select [PERSON_NAME] Cash Default Account" at bounding box center [783, 261] width 380 height 25
click at [698, 259] on select "Select [PERSON_NAME] Cash Default Account" at bounding box center [783, 261] width 380 height 25
drag, startPoint x: 952, startPoint y: 60, endPoint x: 959, endPoint y: 55, distance: 8.7
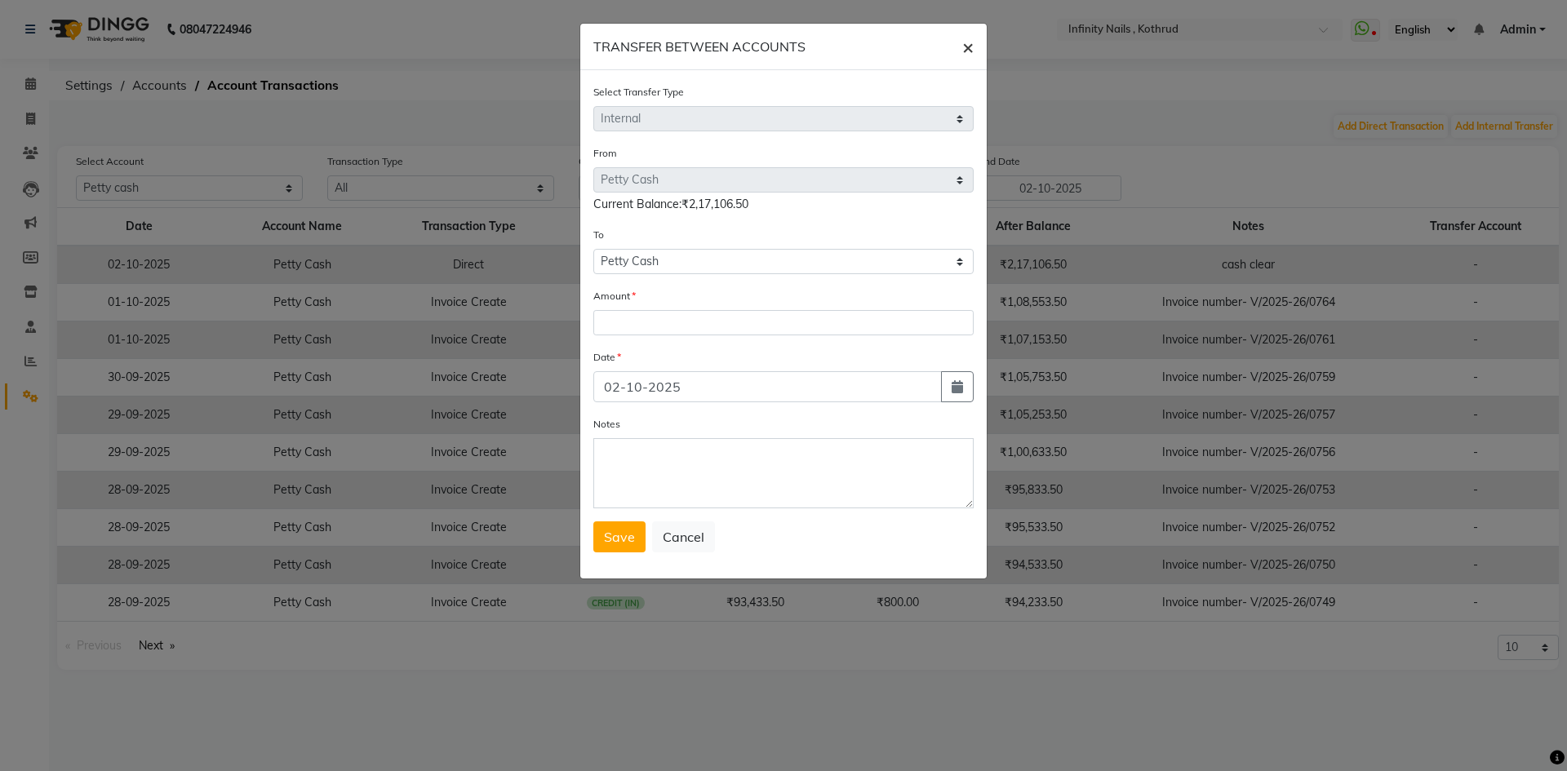
click at [953, 60] on button "×" at bounding box center [968, 47] width 38 height 46
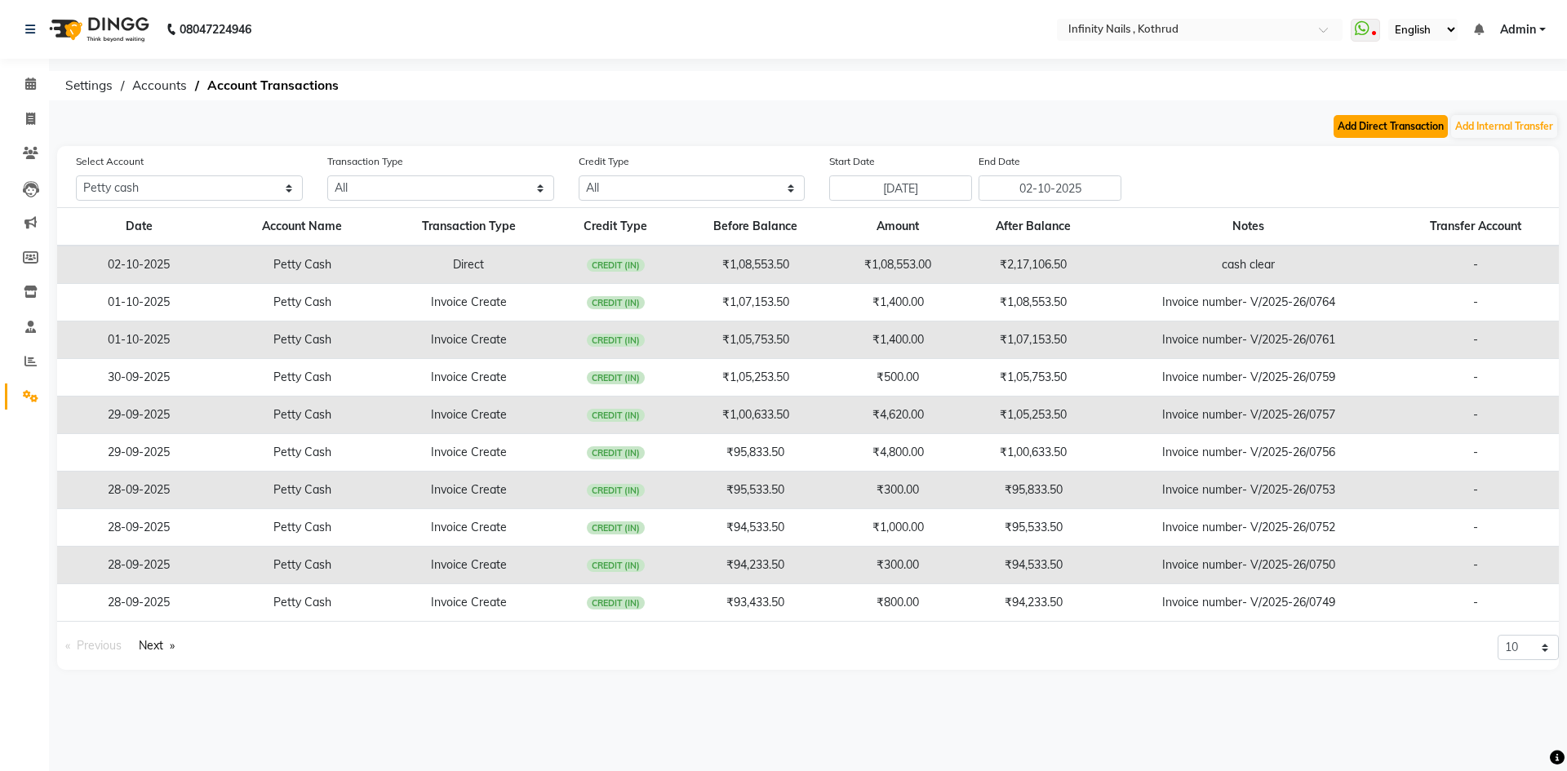
click at [1394, 122] on button "Add Direct Transaction" at bounding box center [1390, 126] width 114 height 23
select select "direct"
select select "5675"
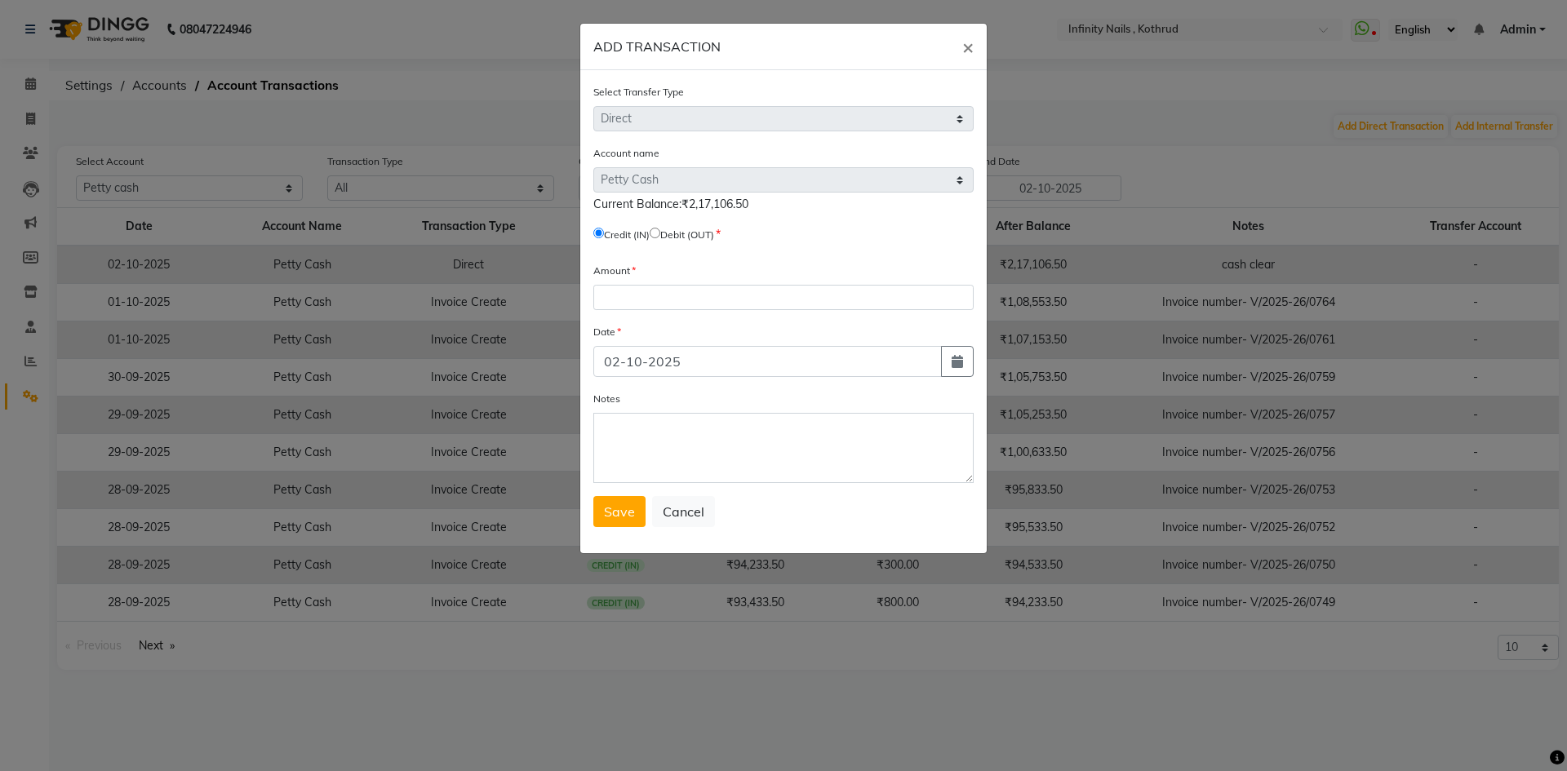
click at [660, 232] on input "radio" at bounding box center [654, 233] width 11 height 11
radio input "true"
click at [652, 306] on input "number" at bounding box center [783, 297] width 380 height 25
type input "217106"
click at [655, 432] on textarea "Notes" at bounding box center [783, 448] width 380 height 70
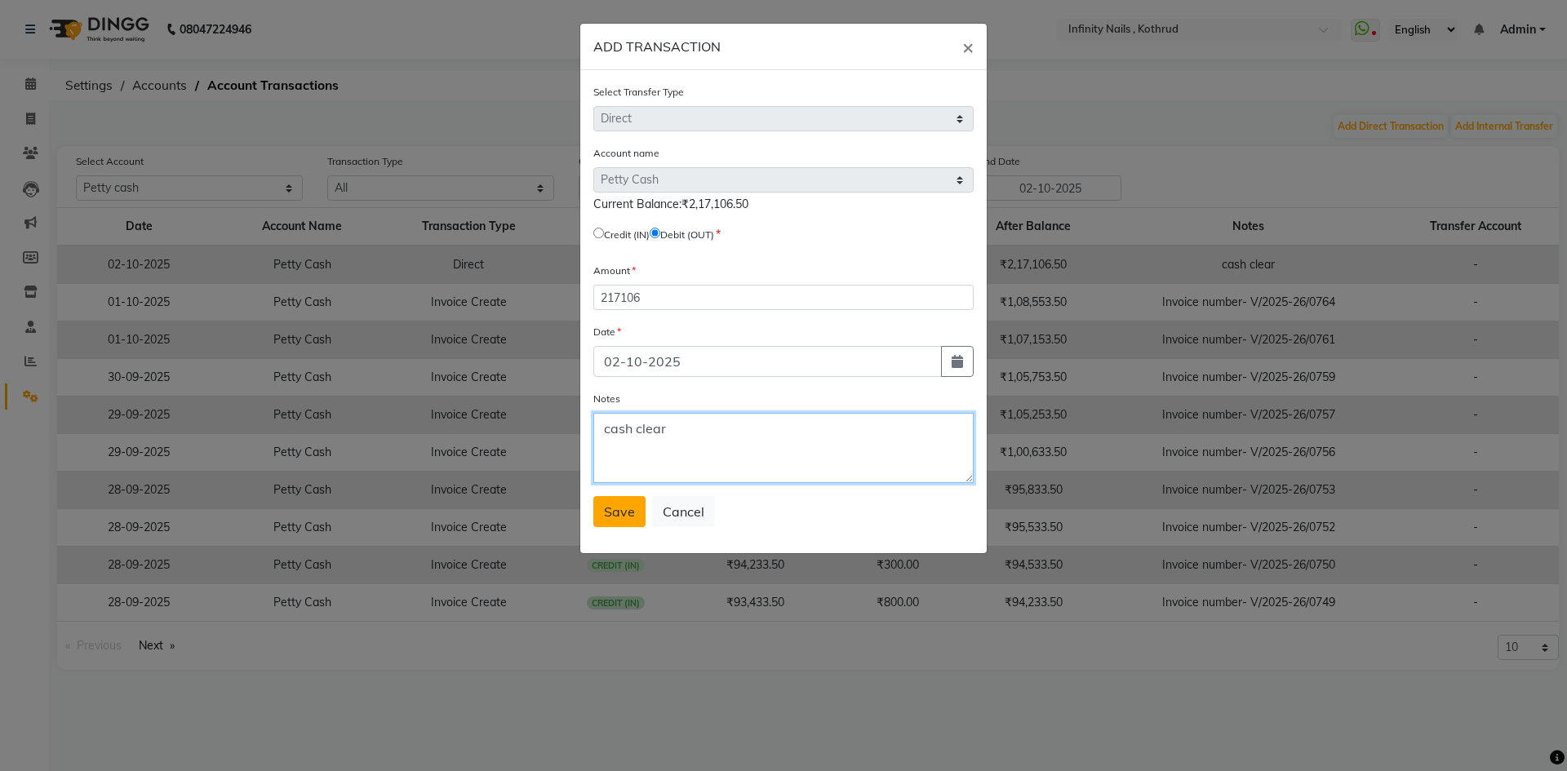
type textarea "cash clear"
click at [631, 509] on span "Save" at bounding box center [619, 511] width 31 height 16
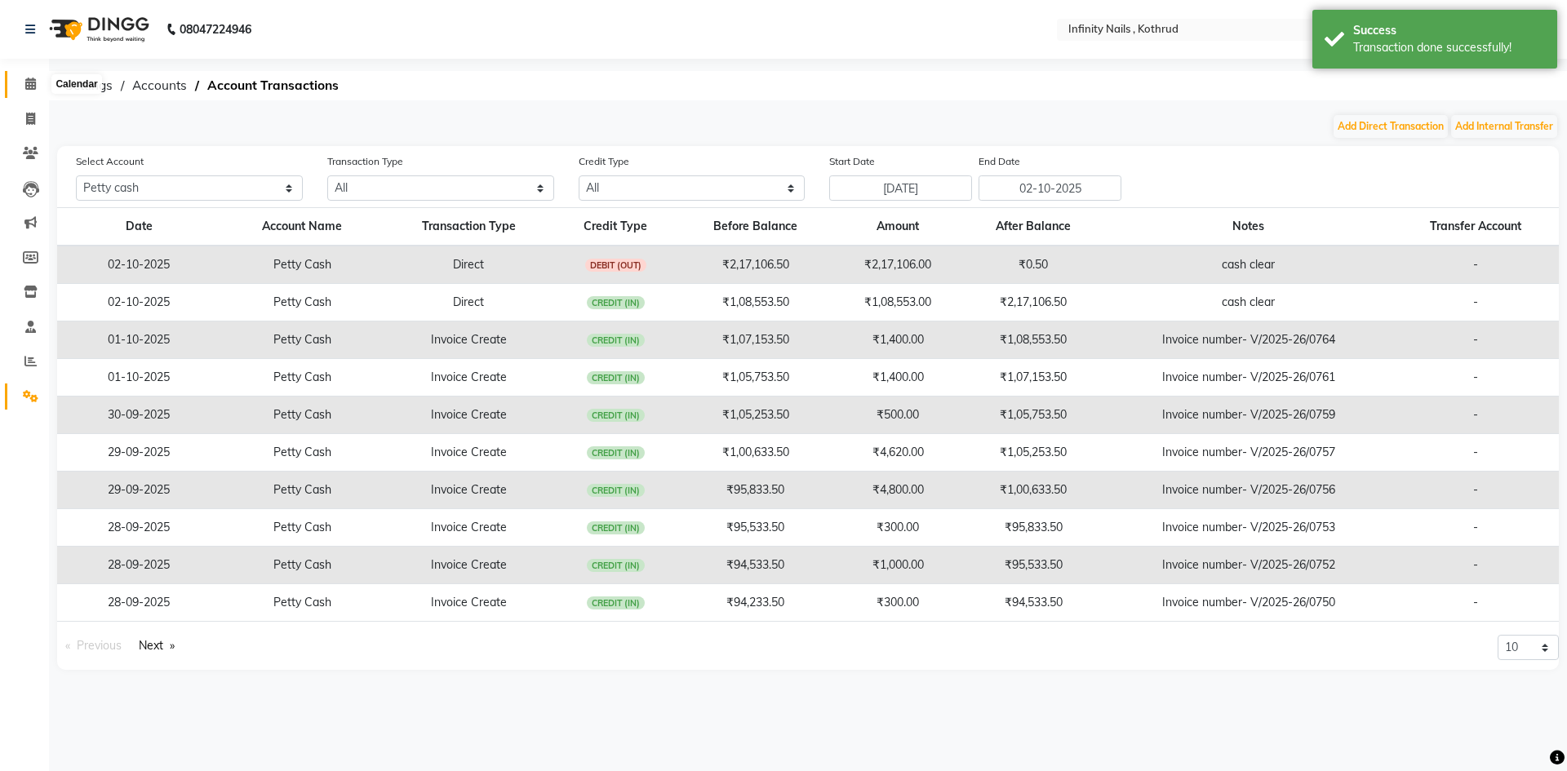
click at [34, 87] on icon at bounding box center [30, 84] width 11 height 12
